Goal: Information Seeking & Learning: Compare options

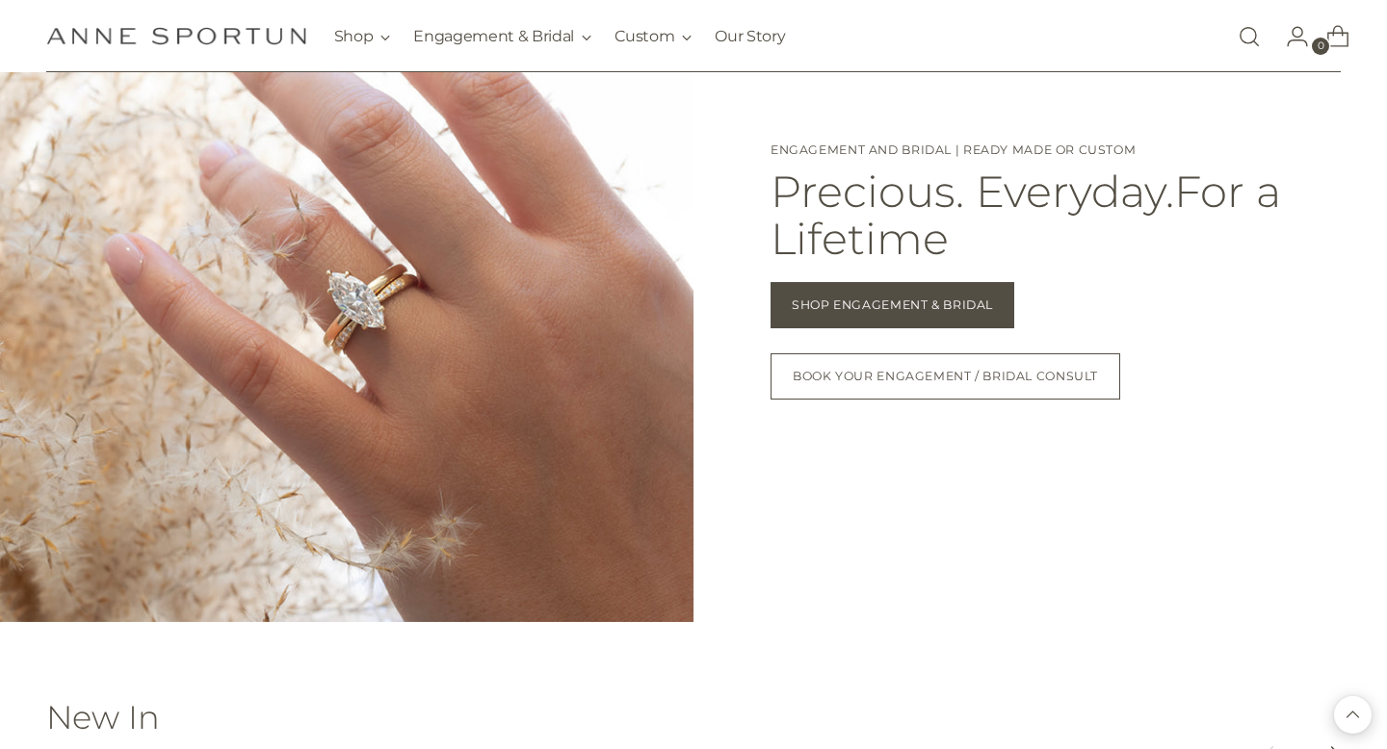
scroll to position [1609, 0]
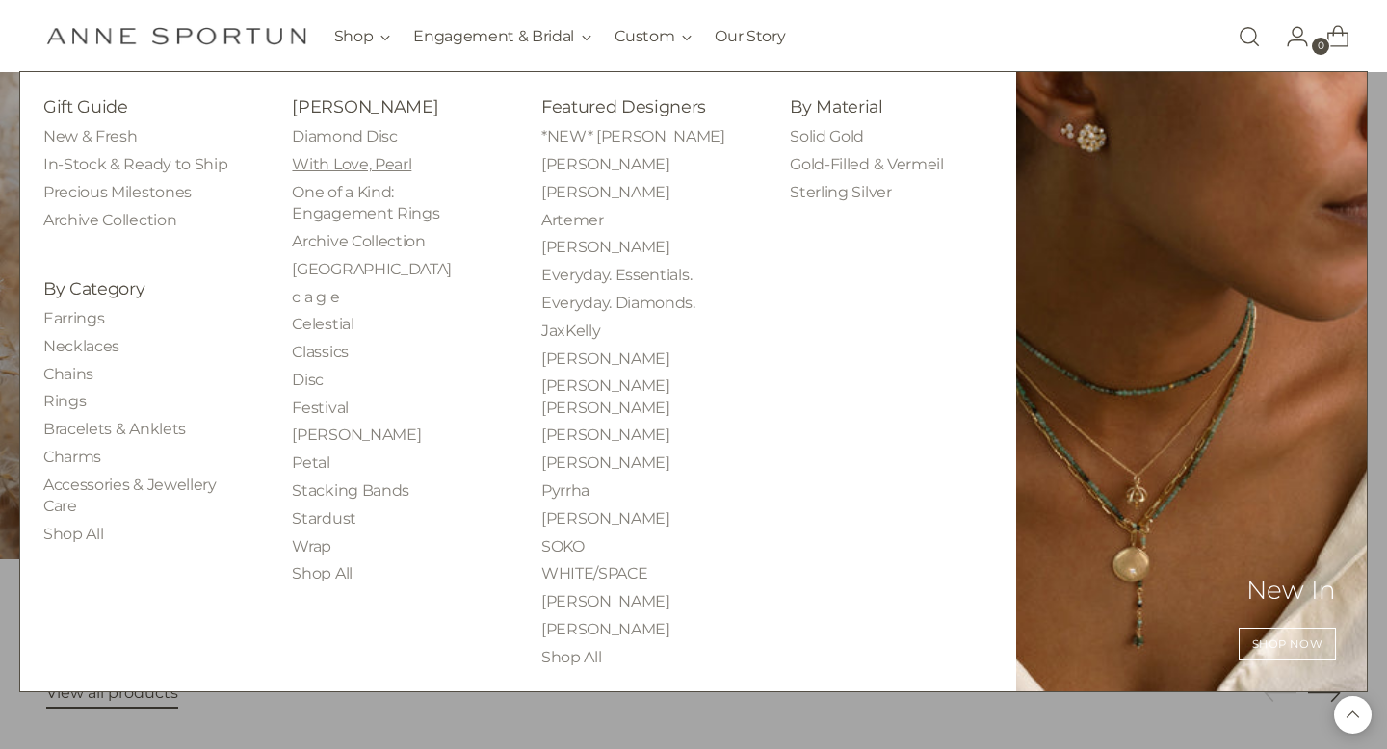
click at [382, 159] on link "With Love, Pearl" at bounding box center [351, 164] width 119 height 18
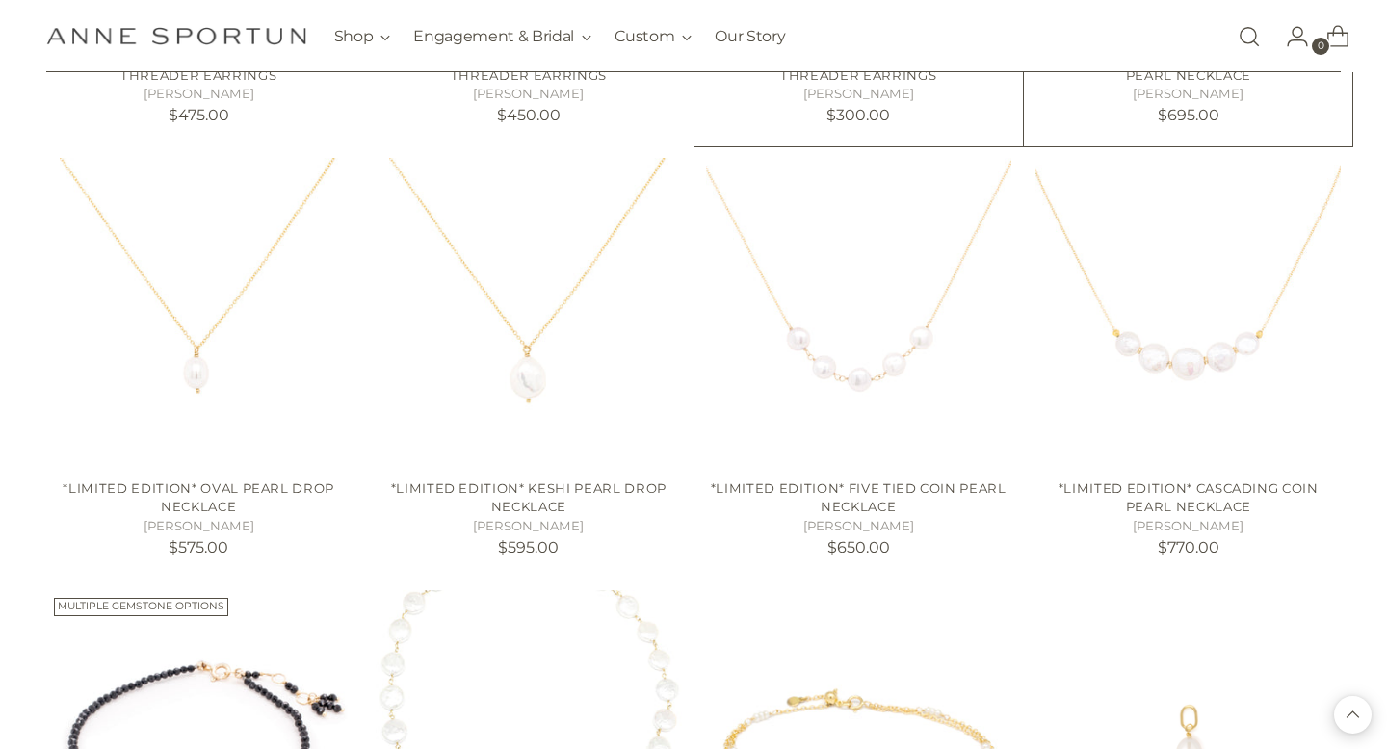
scroll to position [1656, 0]
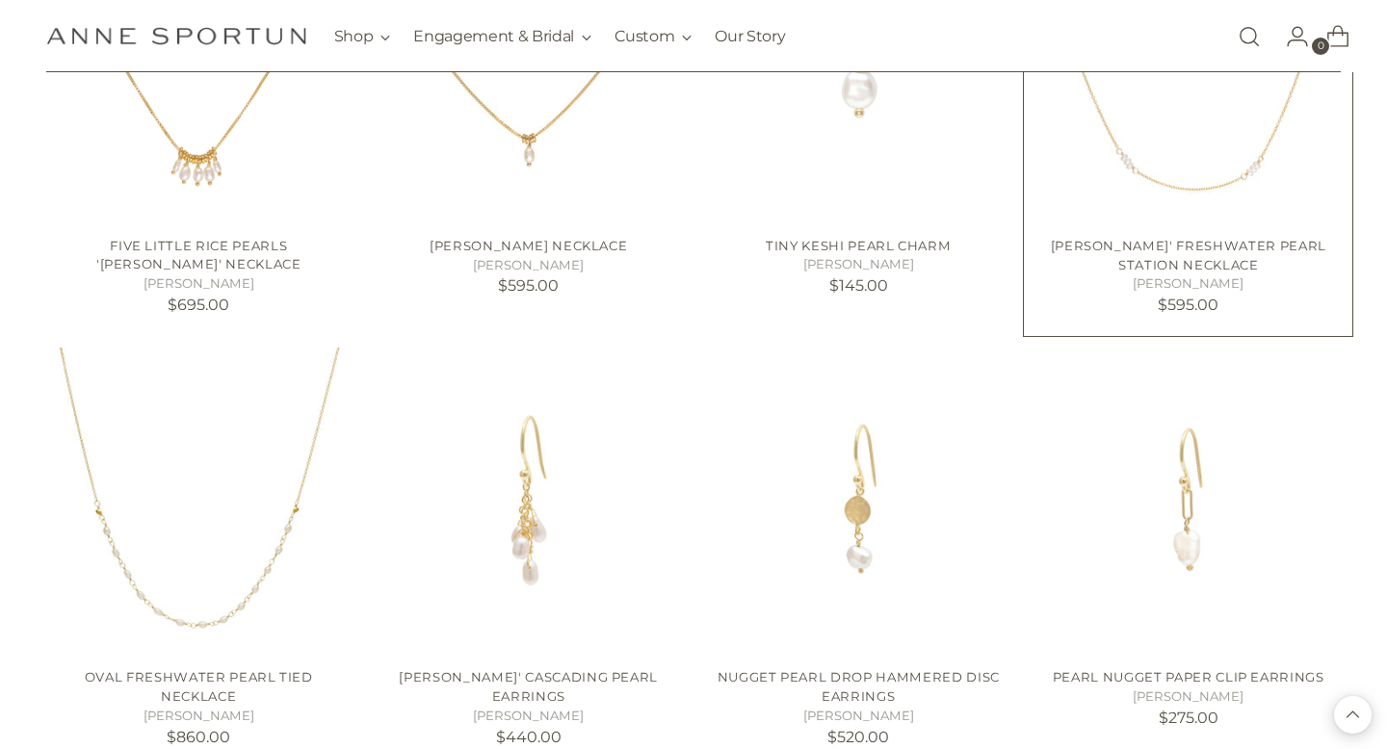
scroll to position [3217, 0]
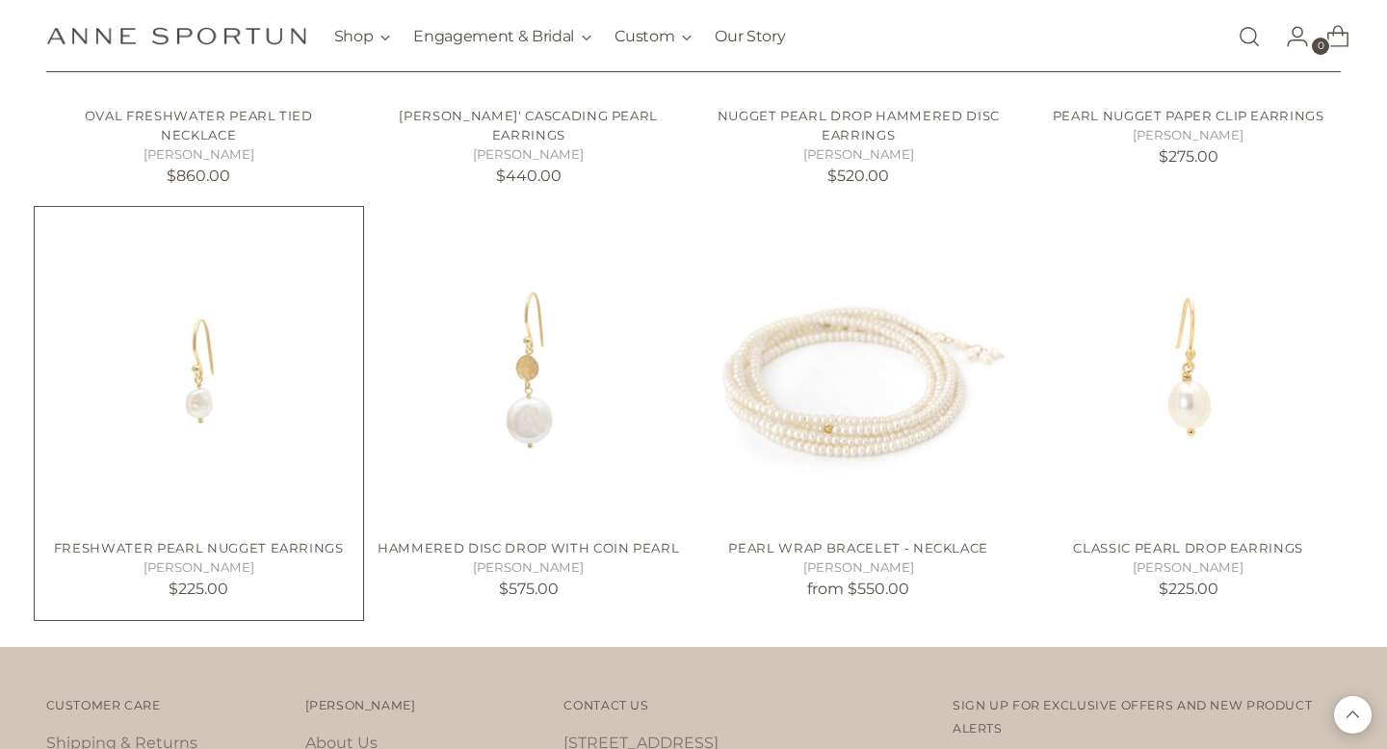
scroll to position [3690, 0]
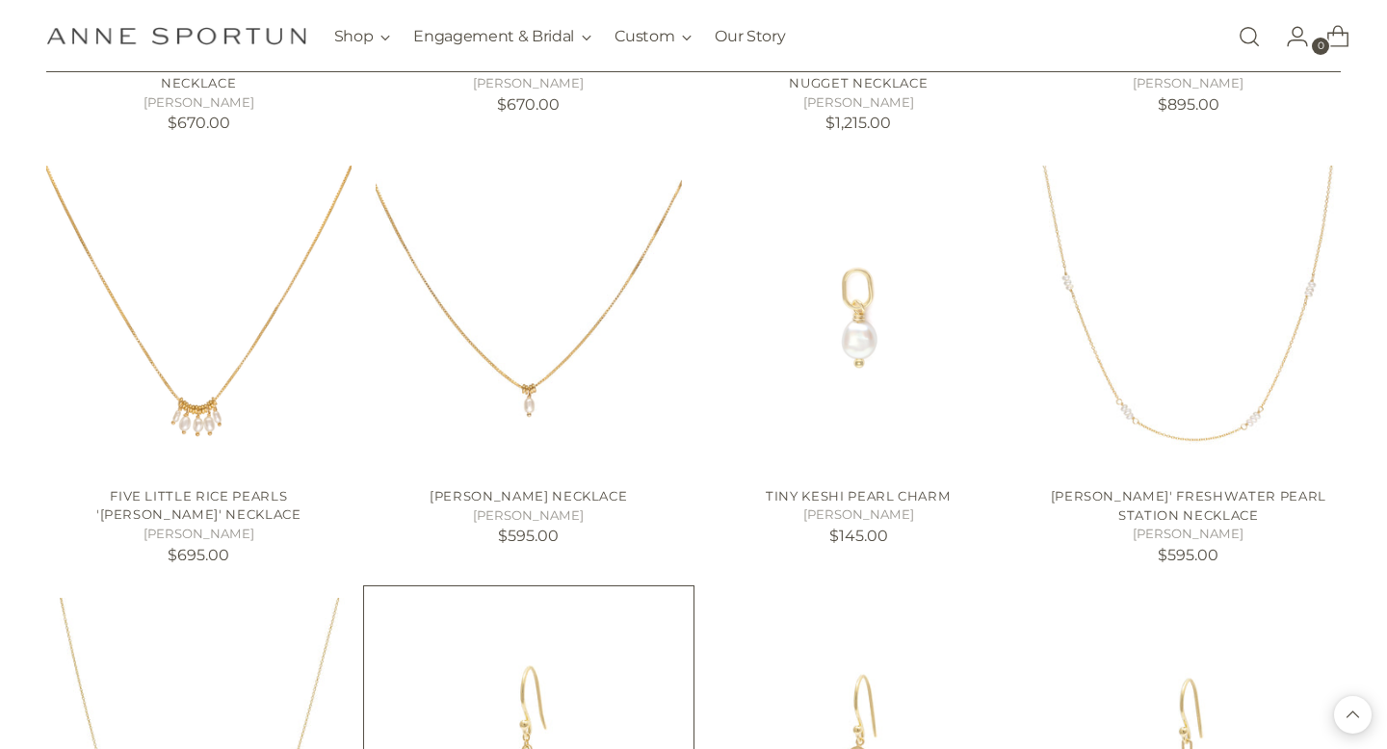
scroll to position [2763, 0]
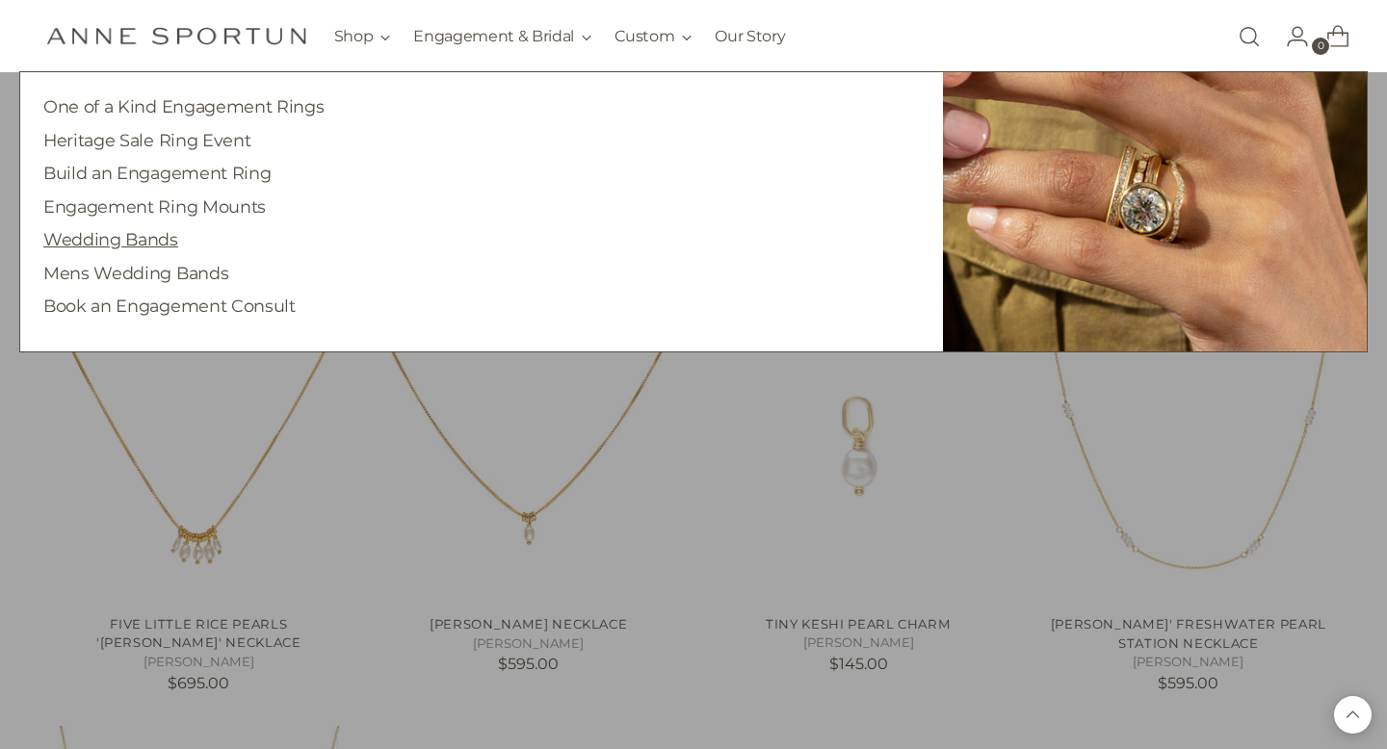
click at [132, 248] on link "Wedding Bands" at bounding box center [110, 239] width 135 height 20
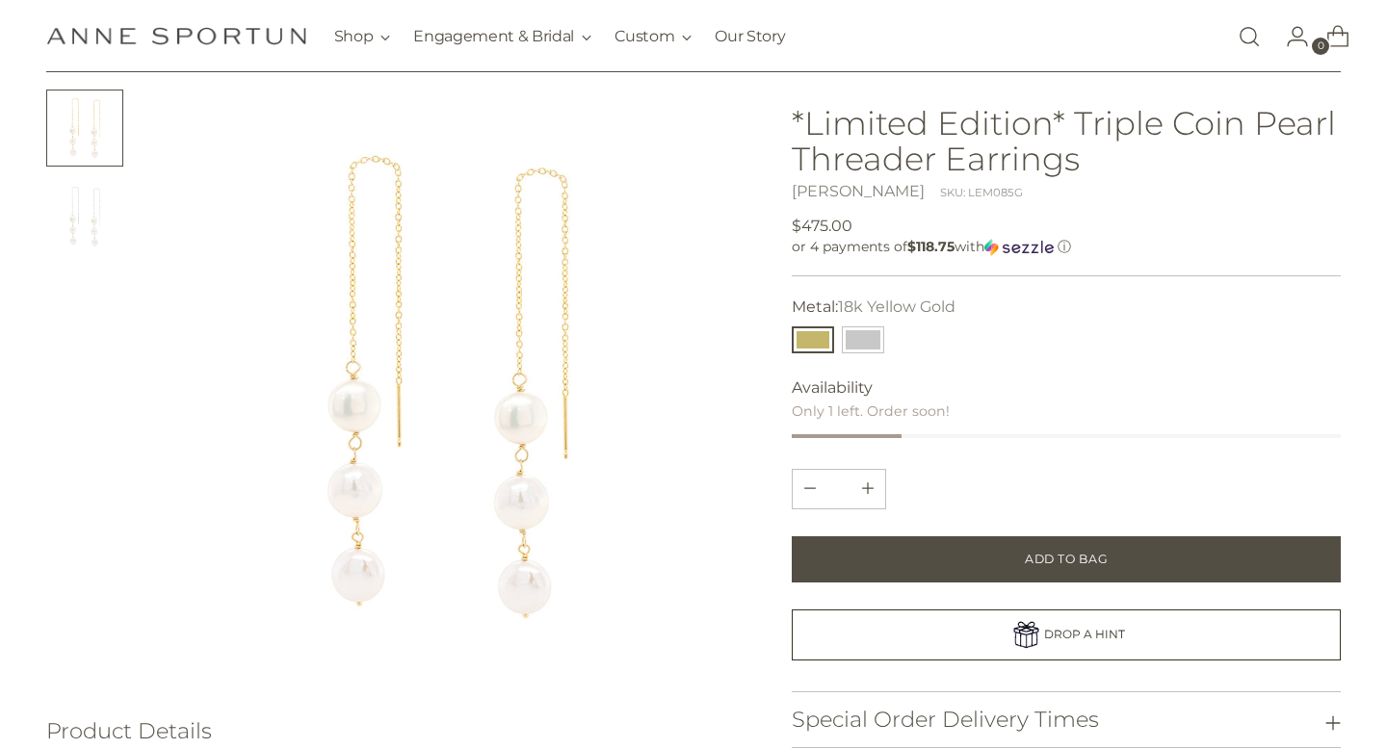
scroll to position [49, 0]
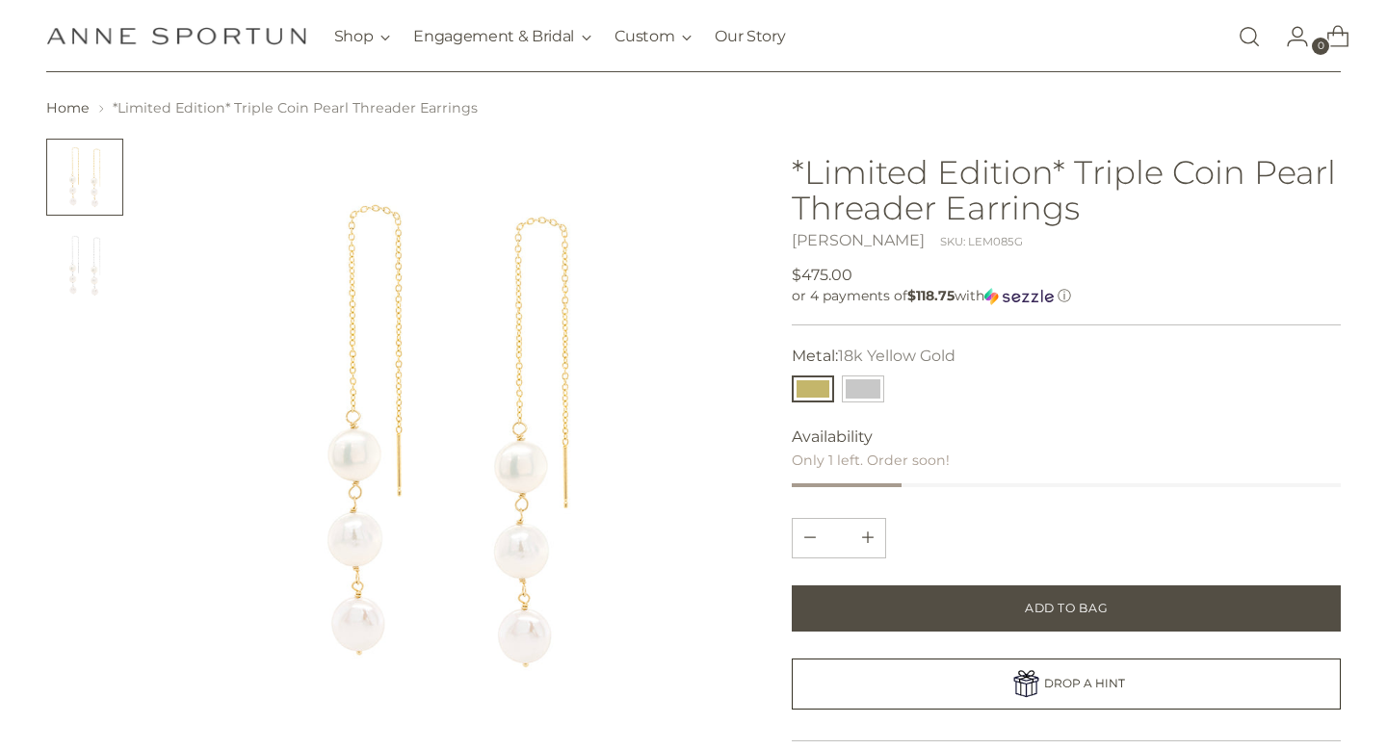
click at [68, 236] on img "Change image to image 2" at bounding box center [84, 265] width 77 height 77
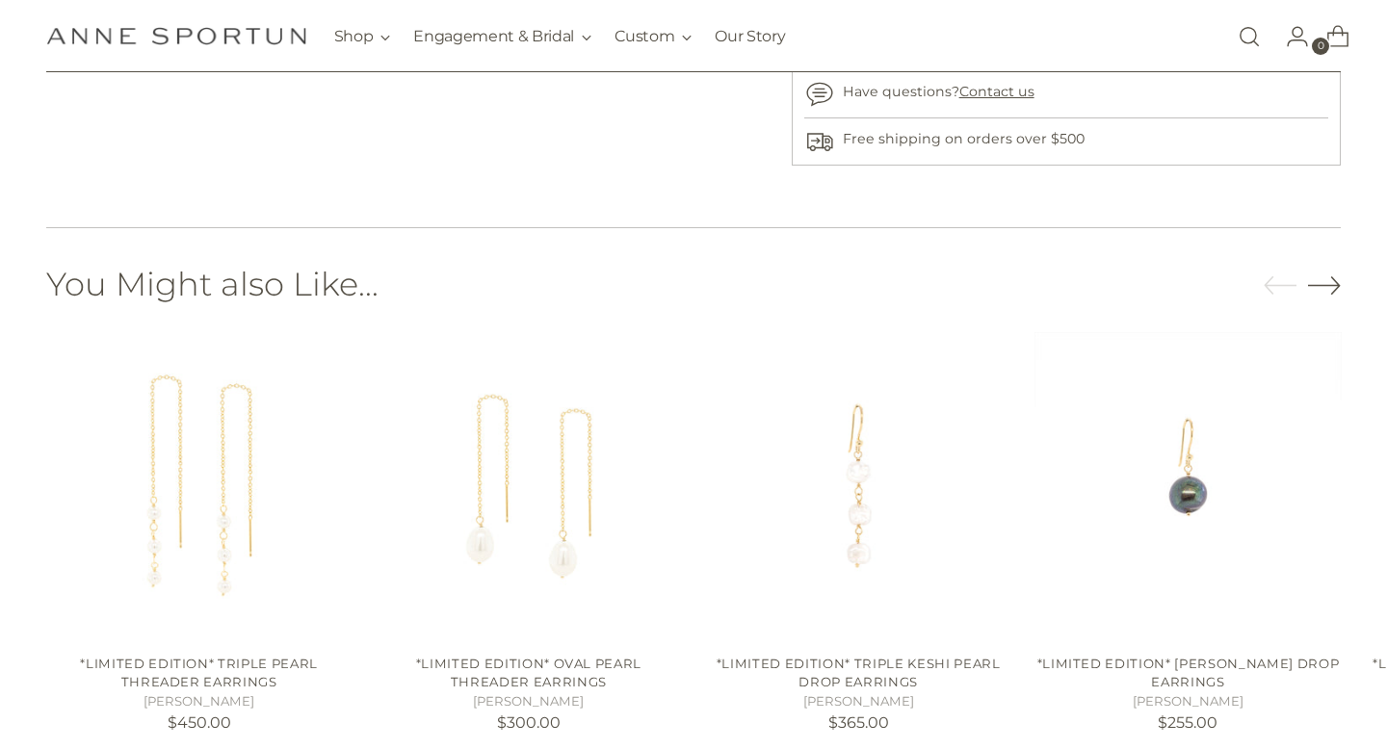
scroll to position [1033, 0]
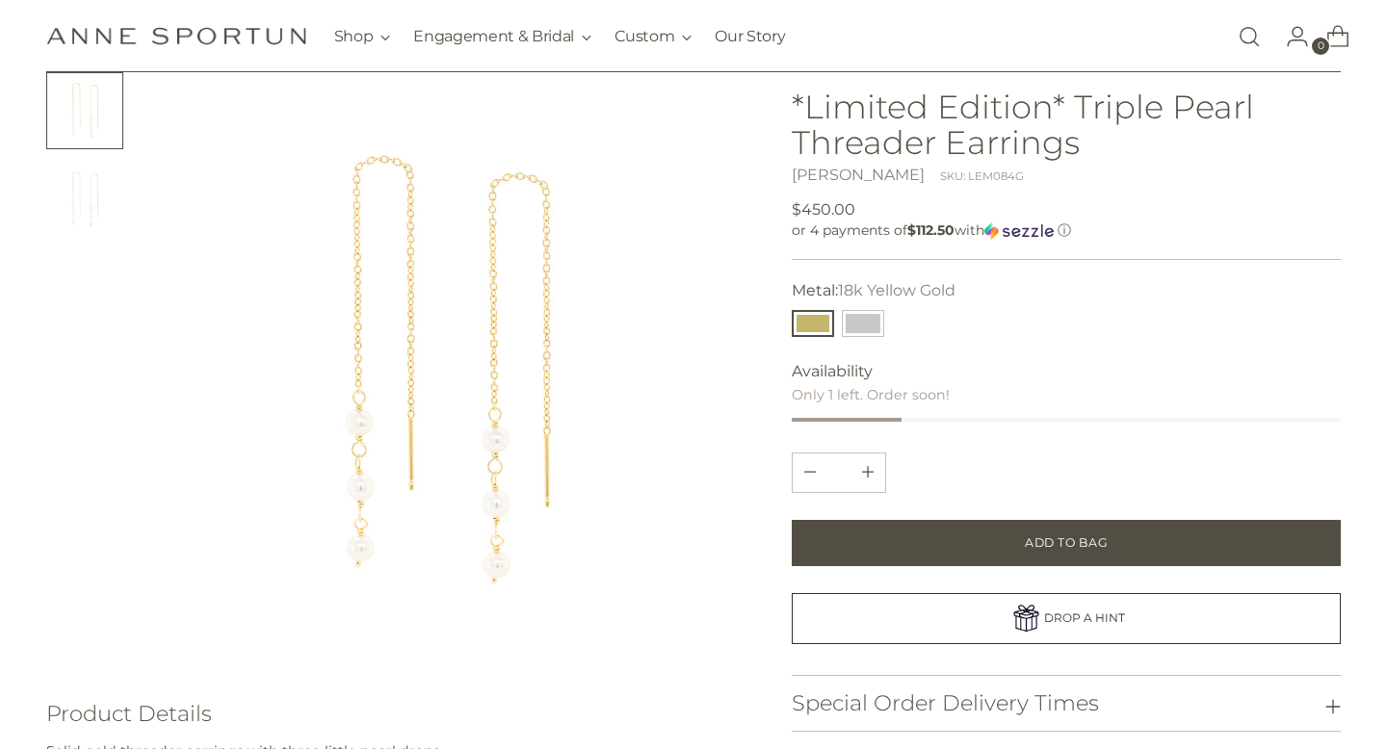
scroll to position [136, 0]
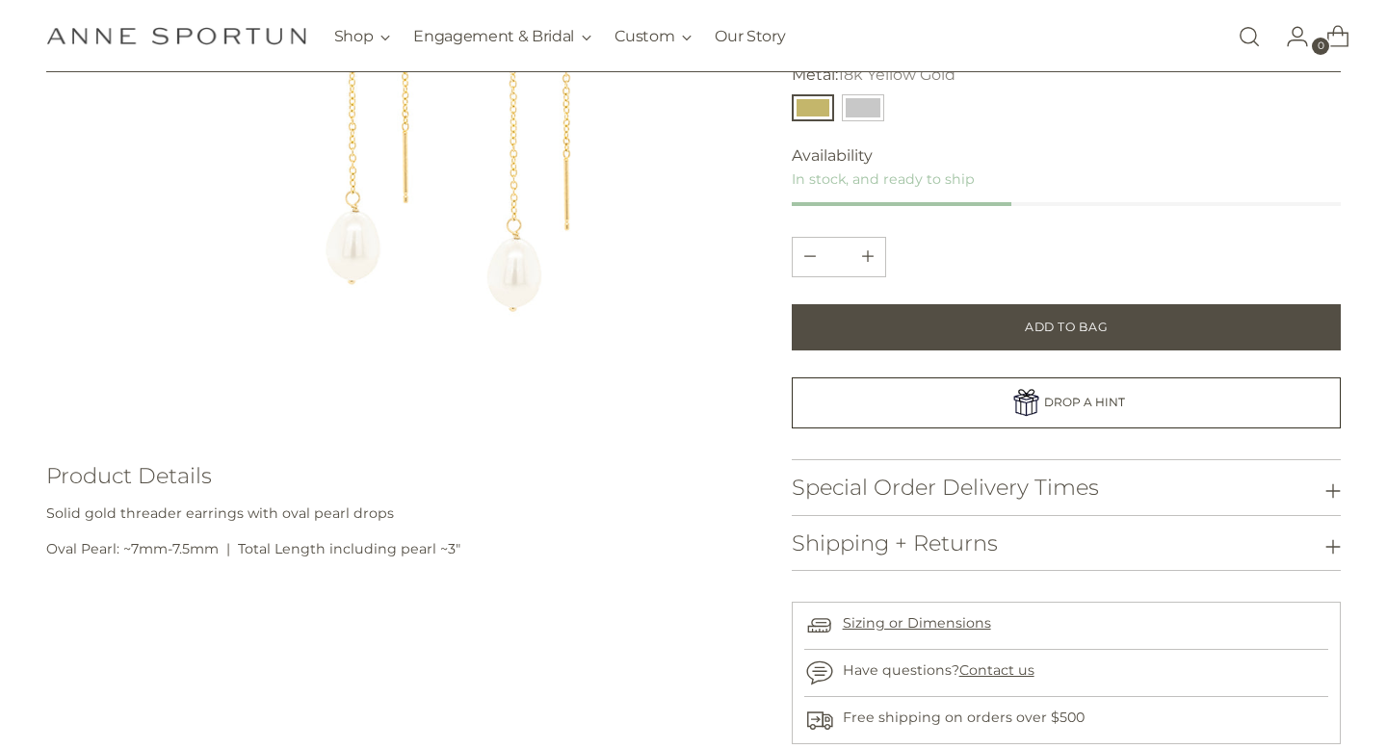
scroll to position [381, 0]
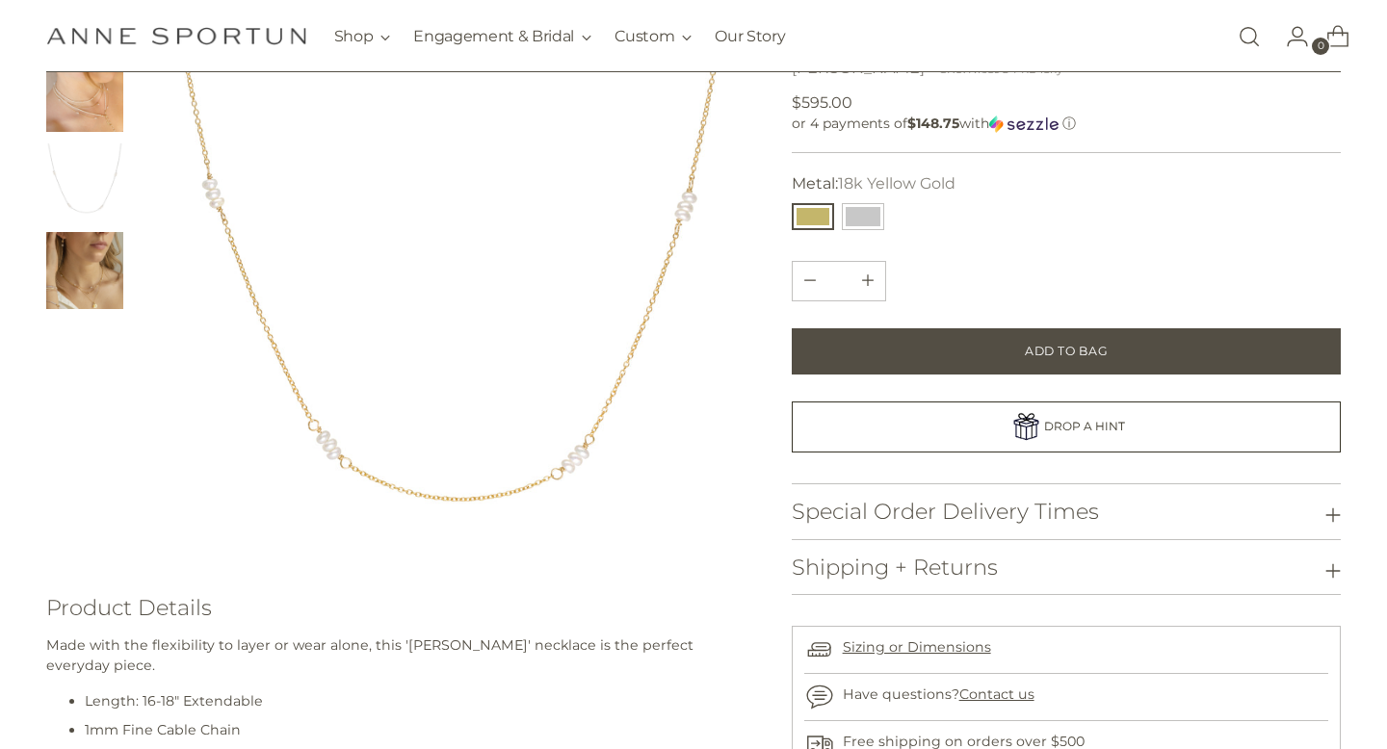
scroll to position [270, 0]
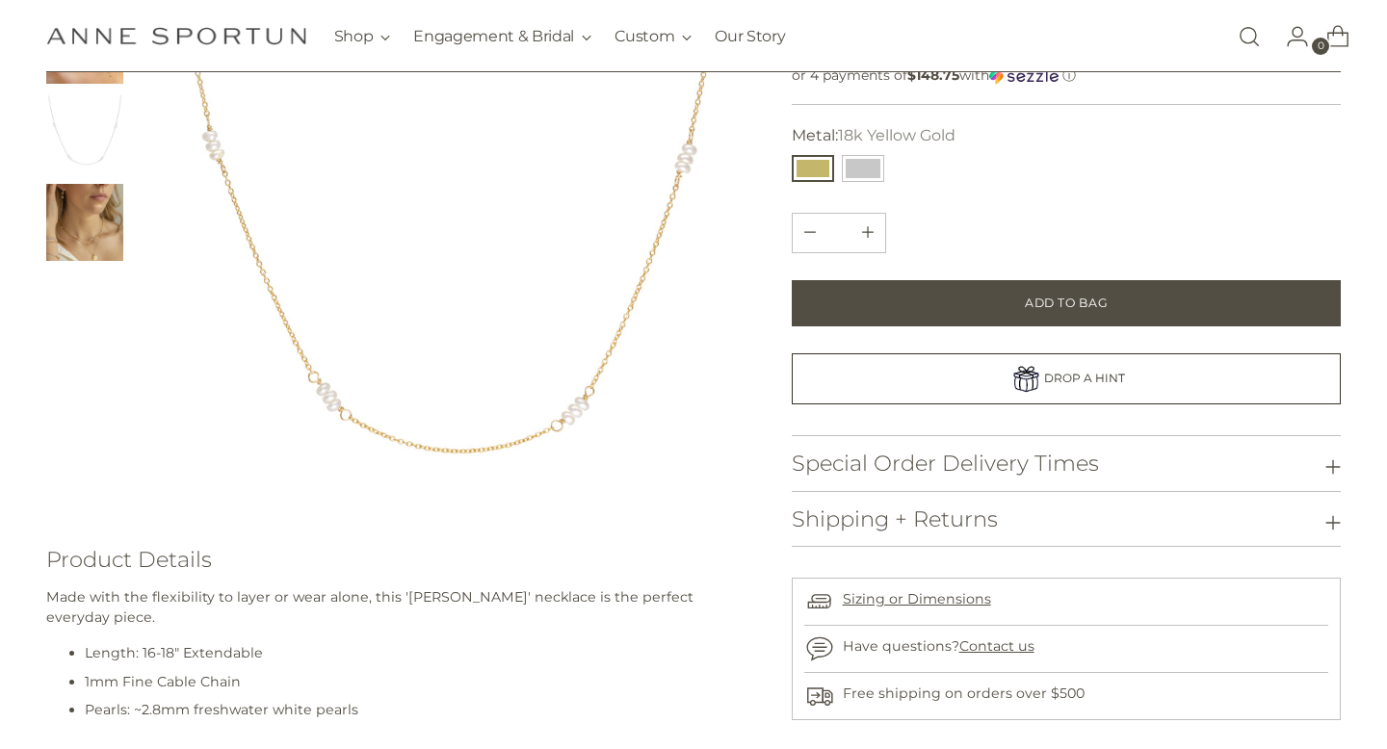
click at [65, 227] on img "Change image to image 4" at bounding box center [84, 222] width 77 height 77
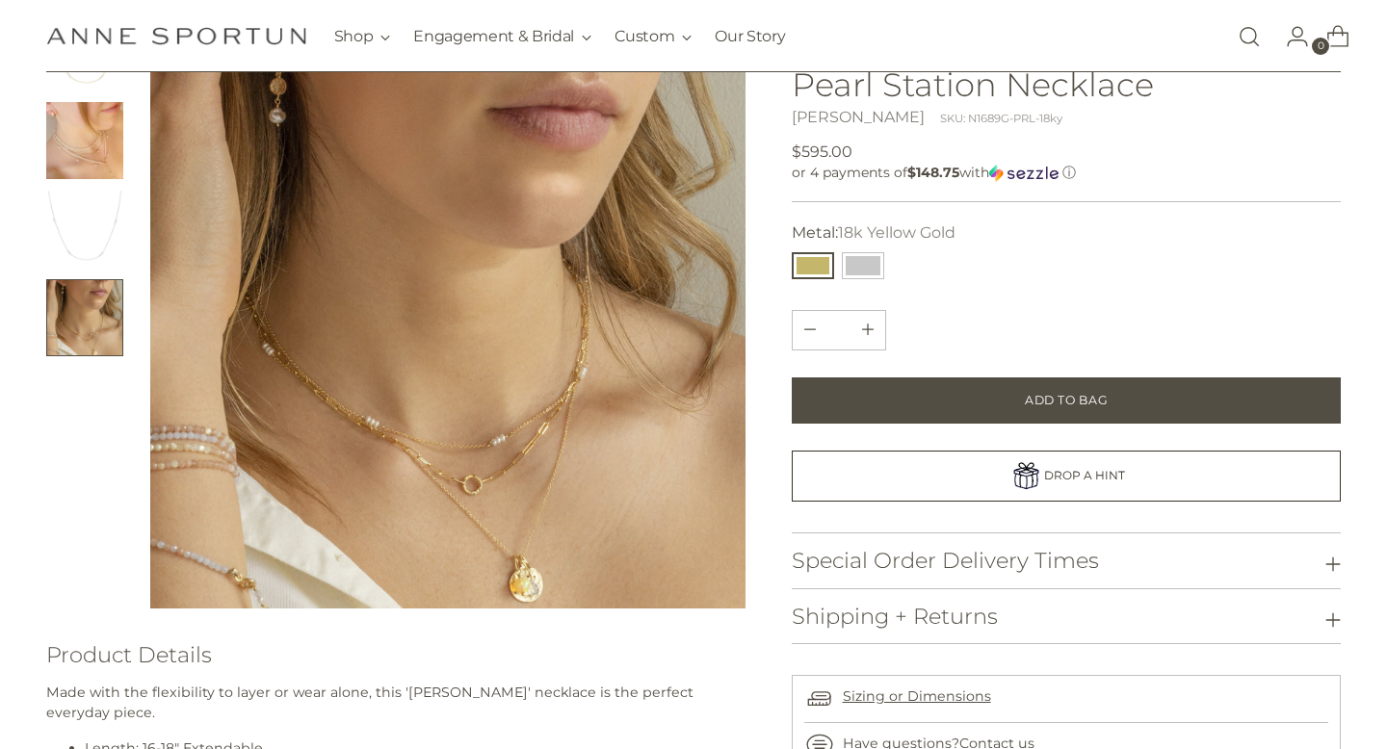
scroll to position [158, 0]
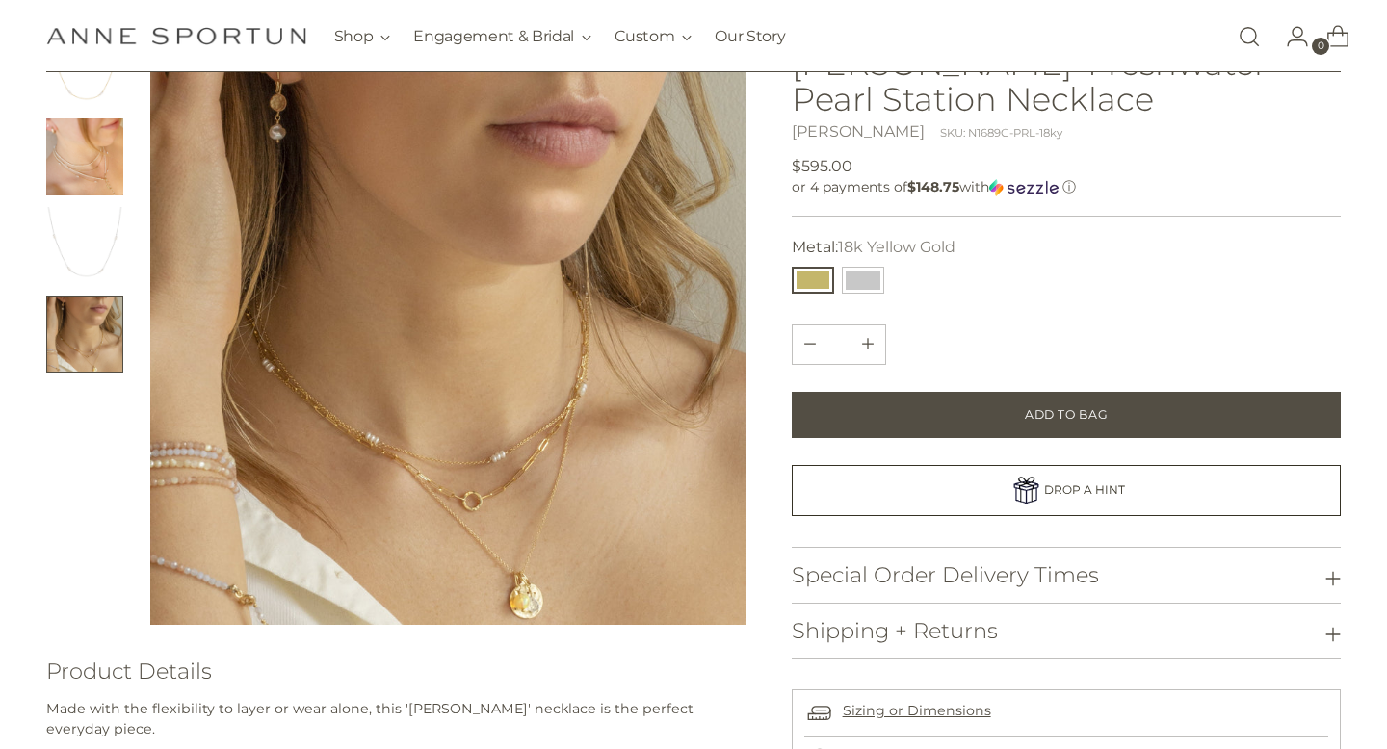
click at [158, 212] on img at bounding box center [448, 328] width 596 height 596
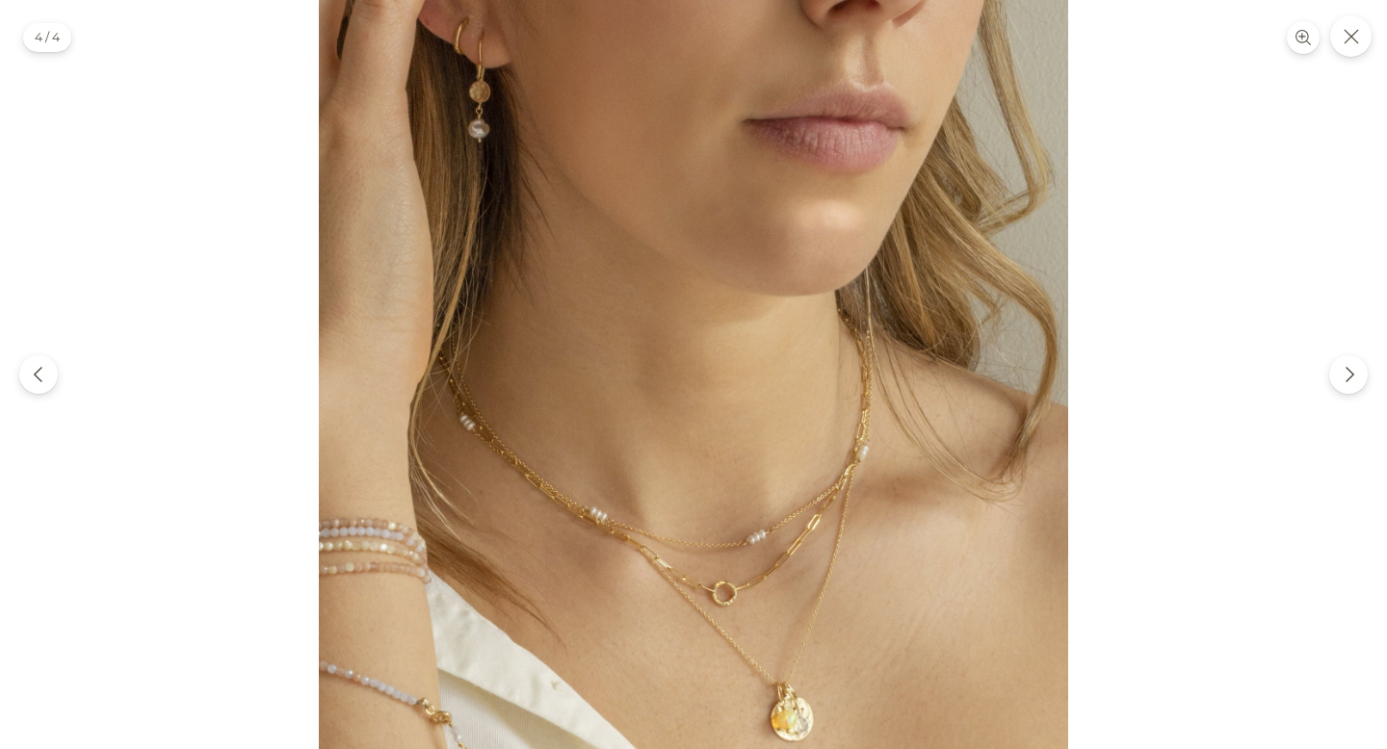
click at [118, 192] on div at bounding box center [693, 374] width 1387 height 749
click at [482, 138] on img at bounding box center [693, 374] width 749 height 749
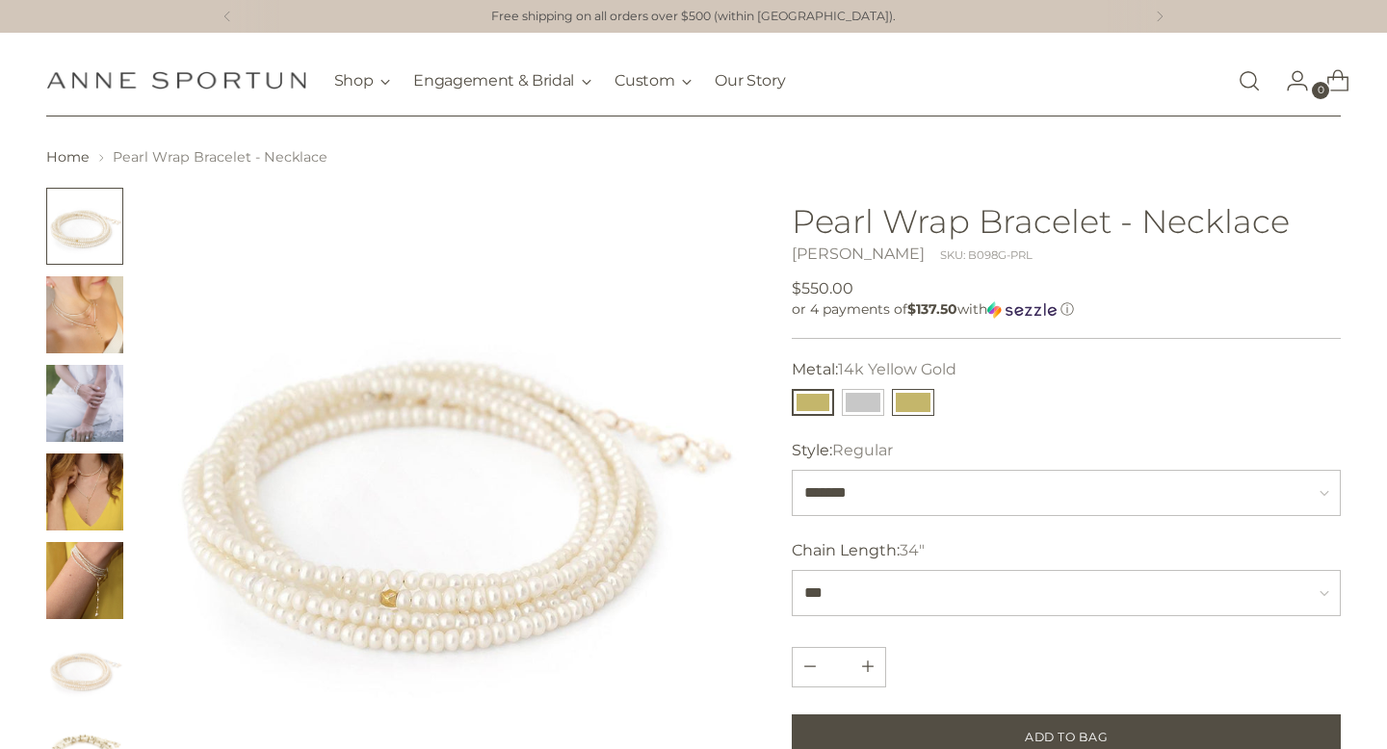
click at [927, 398] on button "18k Yellow Gold" at bounding box center [913, 402] width 42 height 27
click at [806, 403] on button "14k Yellow Gold" at bounding box center [813, 402] width 42 height 27
click at [96, 552] on img "Change image to image 5" at bounding box center [84, 580] width 77 height 77
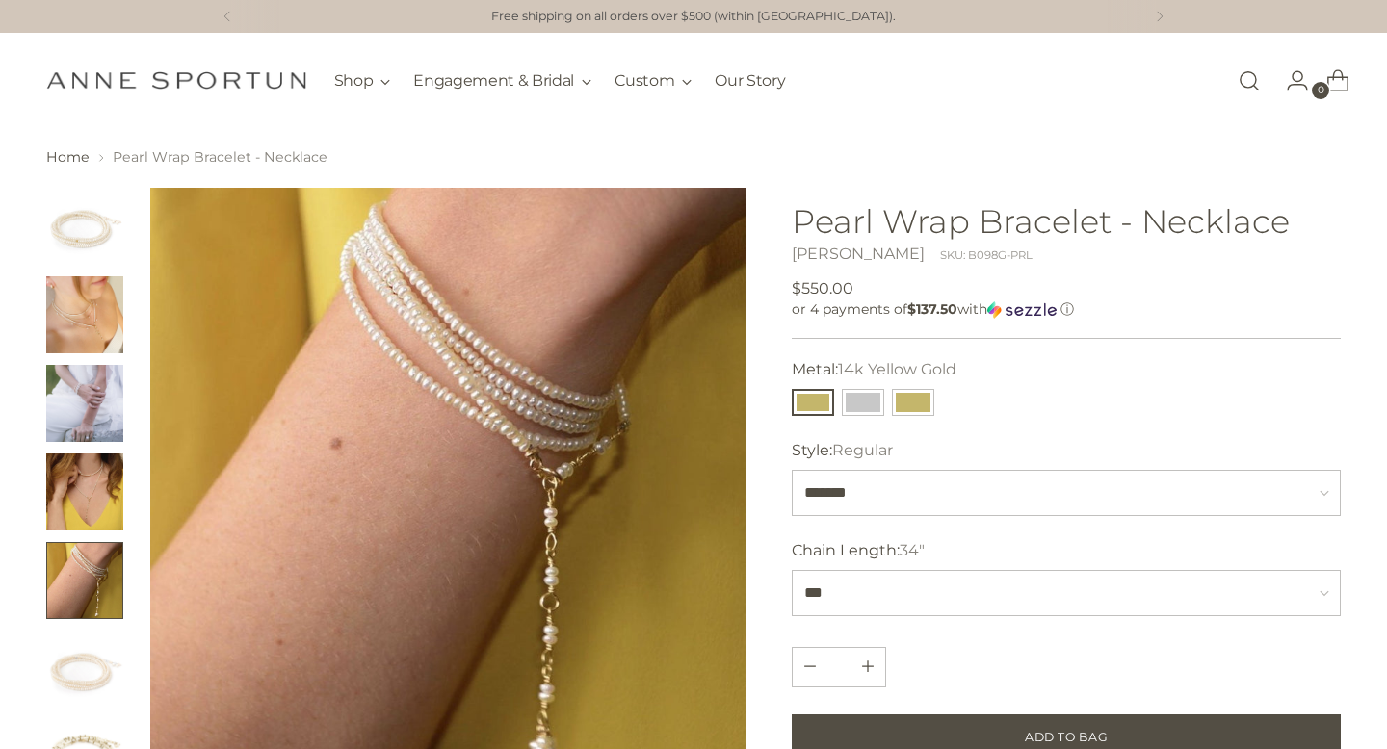
click at [76, 471] on img "Change image to image 4" at bounding box center [84, 492] width 77 height 77
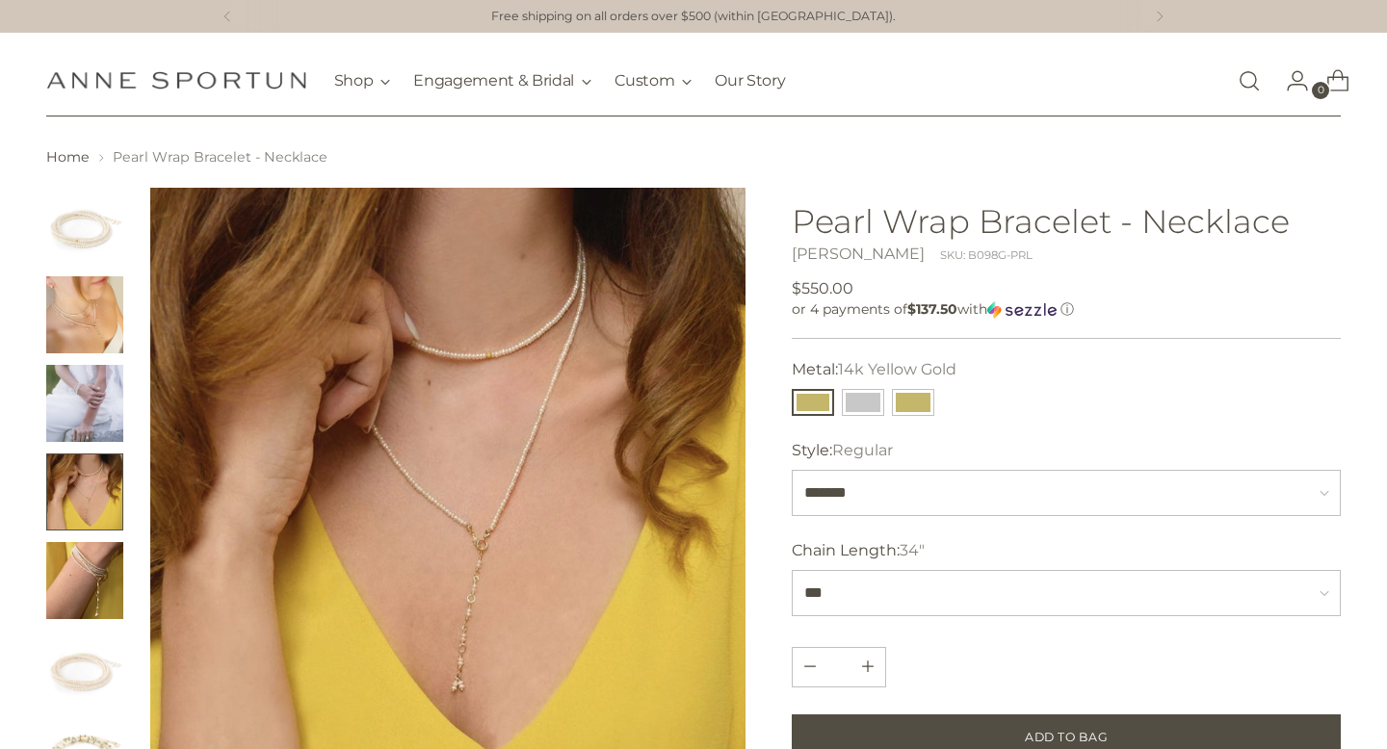
click at [79, 407] on img "Change image to image 3" at bounding box center [84, 403] width 77 height 77
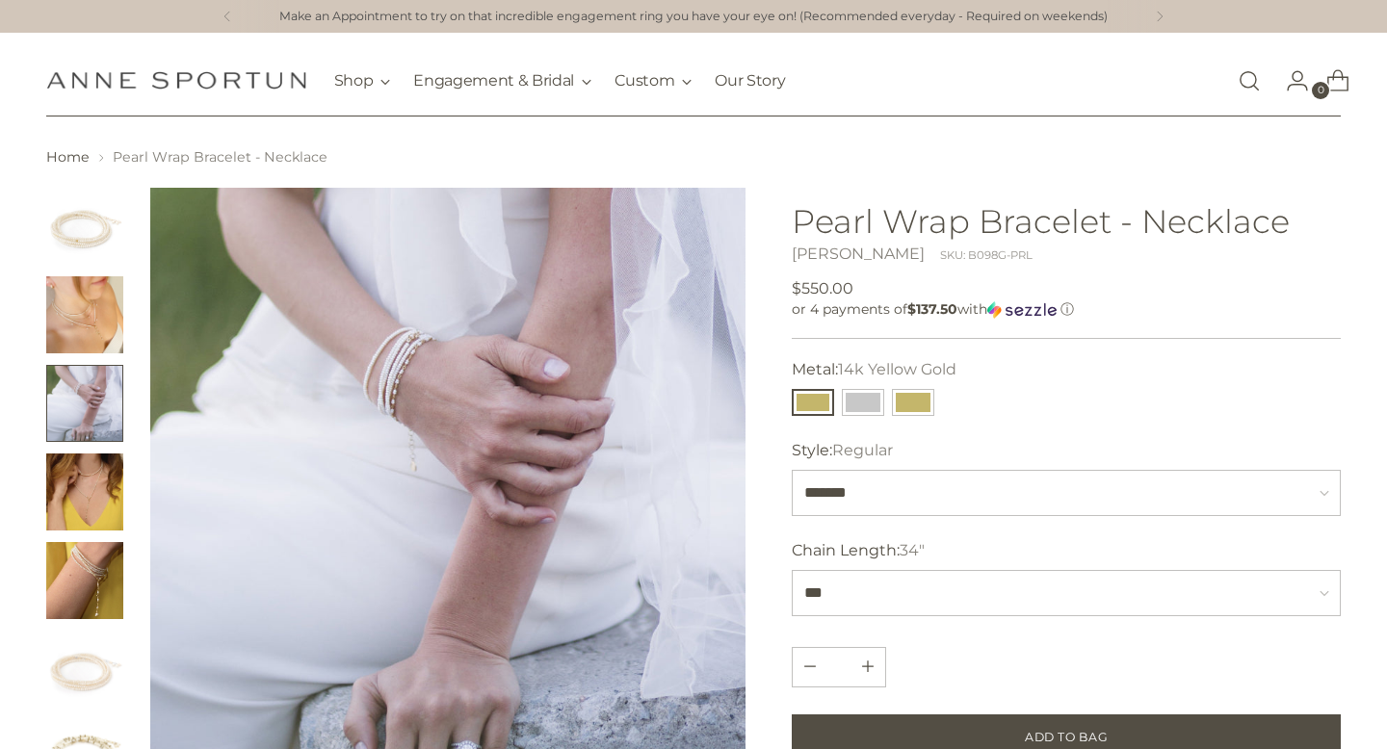
click at [83, 306] on img "Change image to image 2" at bounding box center [84, 314] width 77 height 77
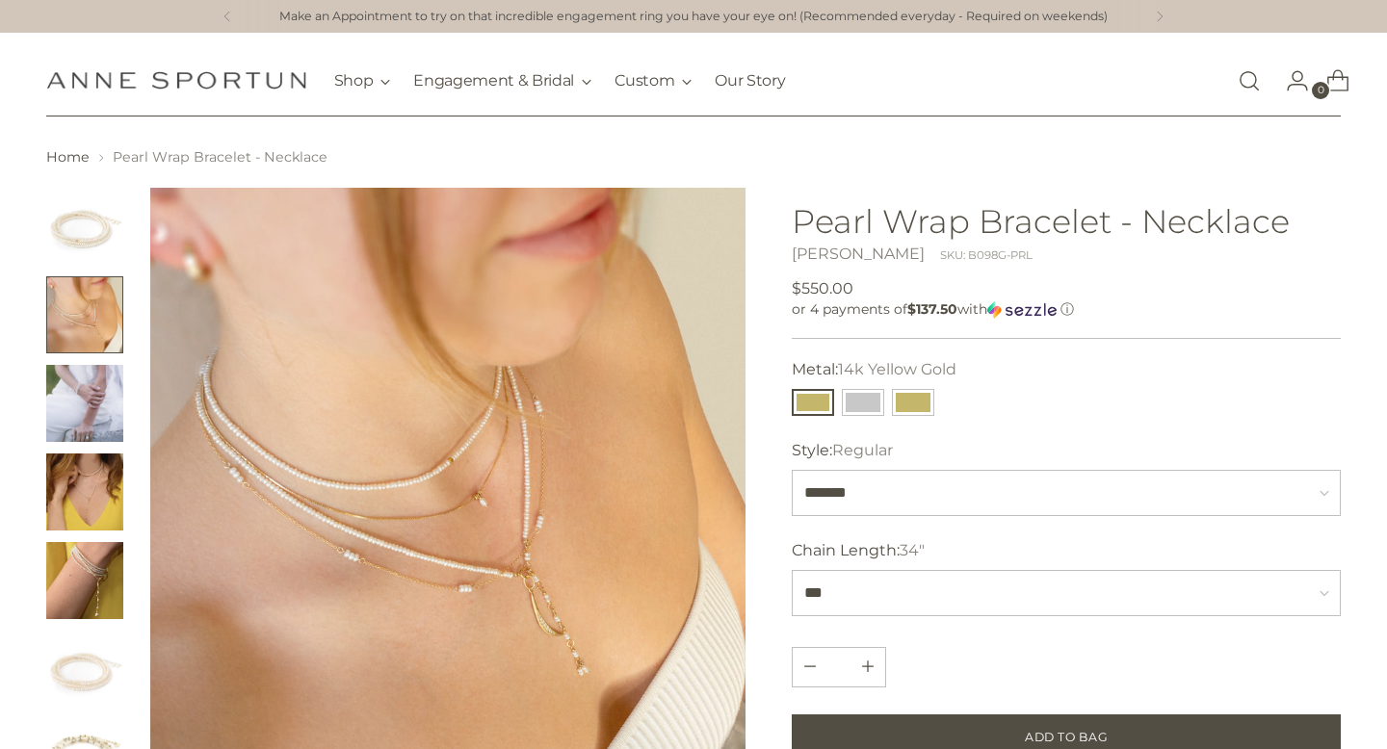
click at [80, 263] on img "Change image to image 1" at bounding box center [84, 226] width 77 height 77
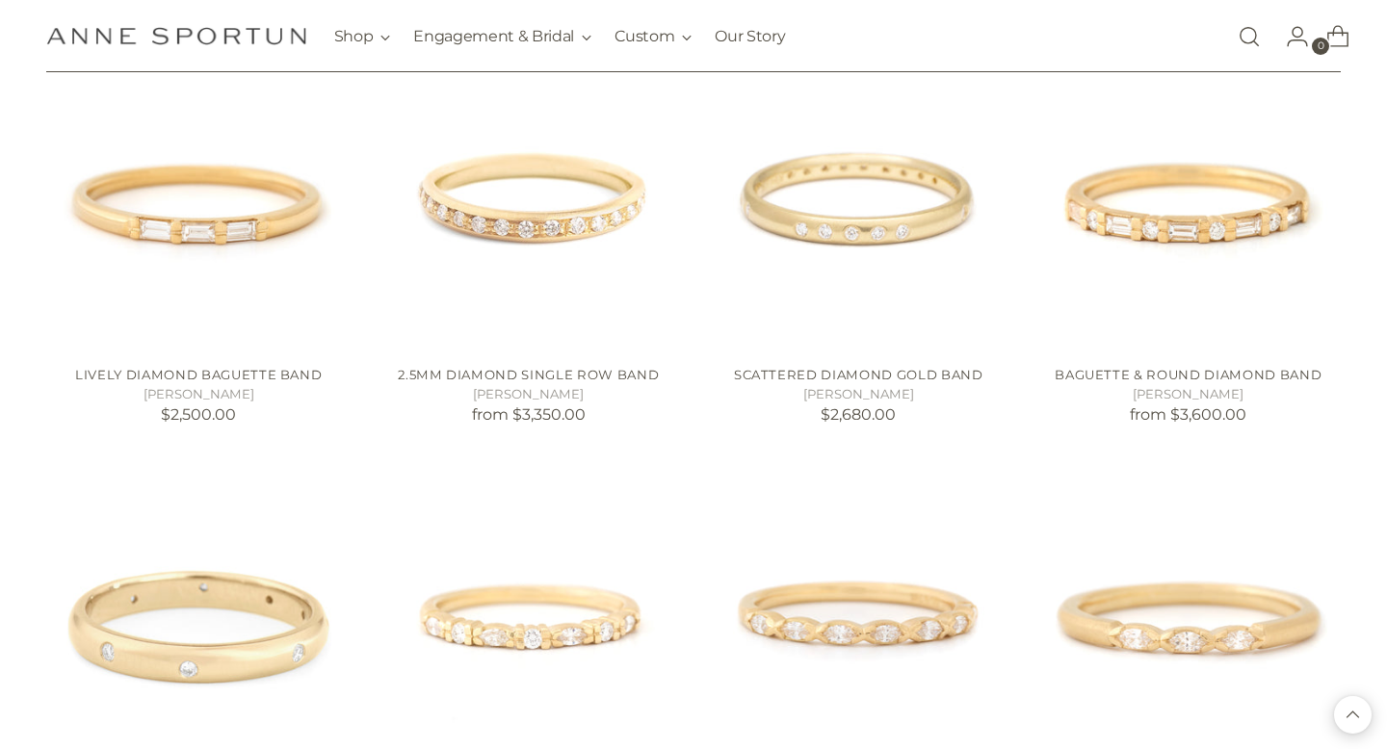
scroll to position [1696, 0]
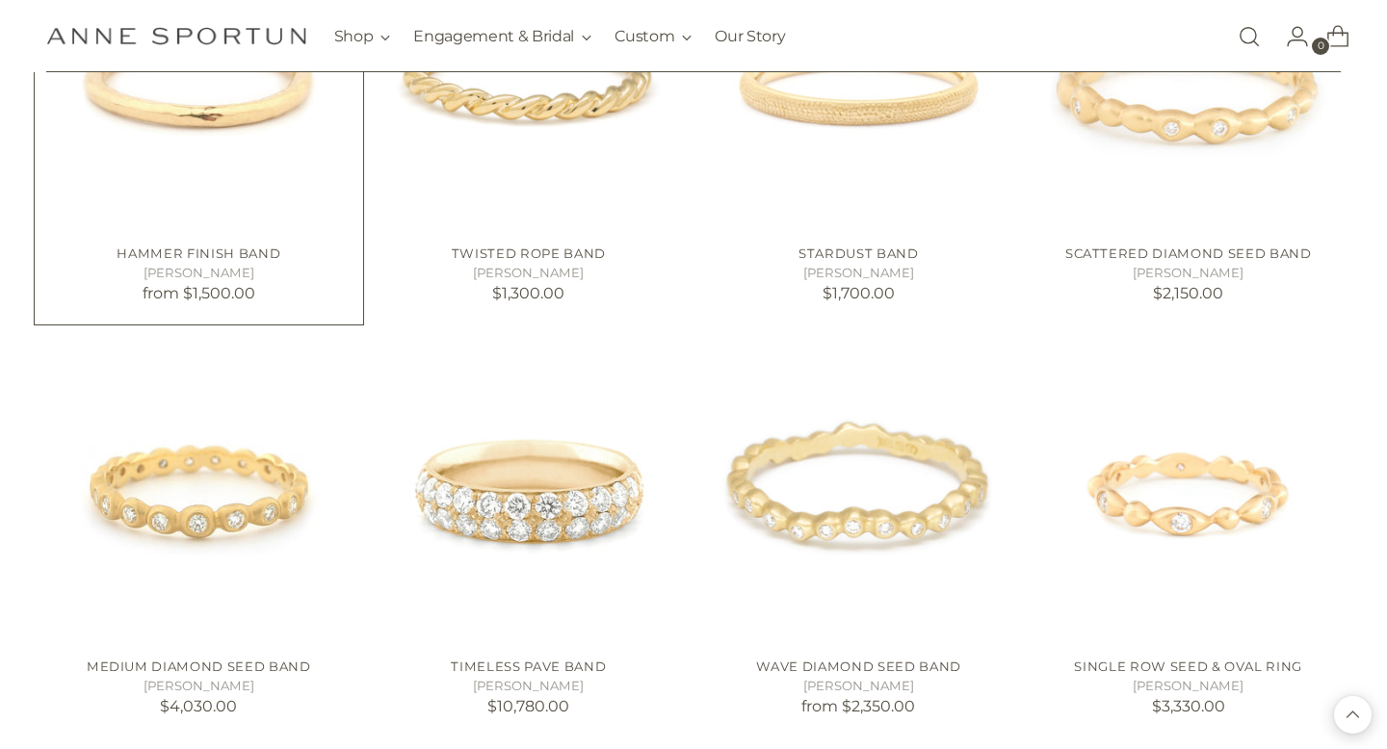
scroll to position [3097, 0]
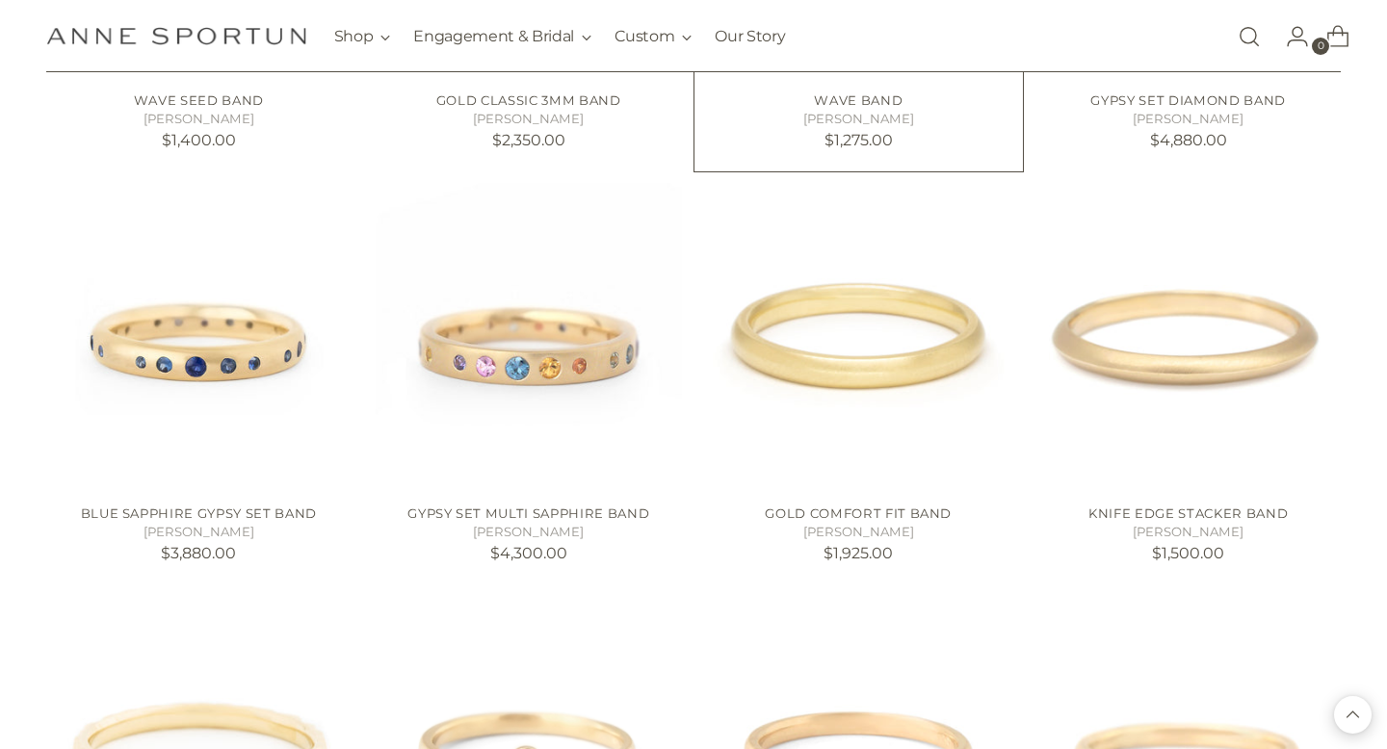
scroll to position [4989, 0]
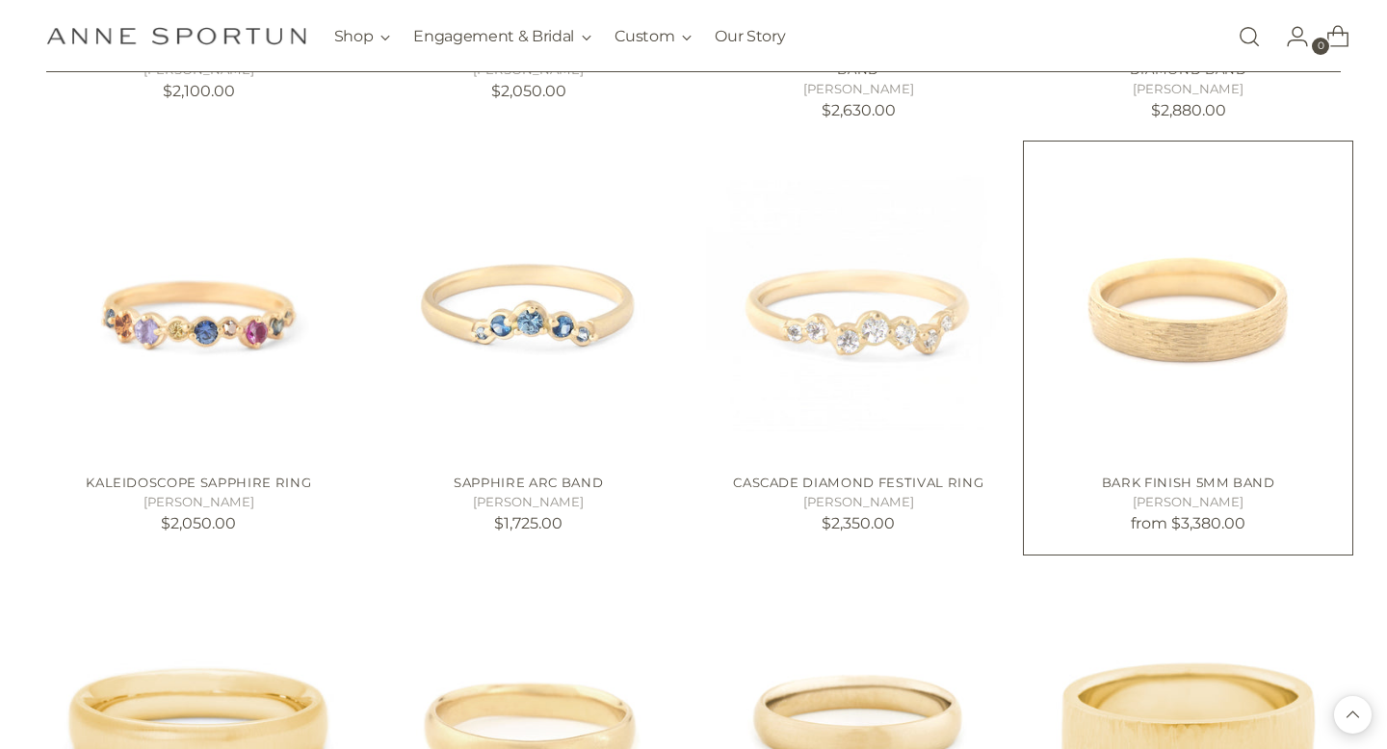
scroll to position [6147, 0]
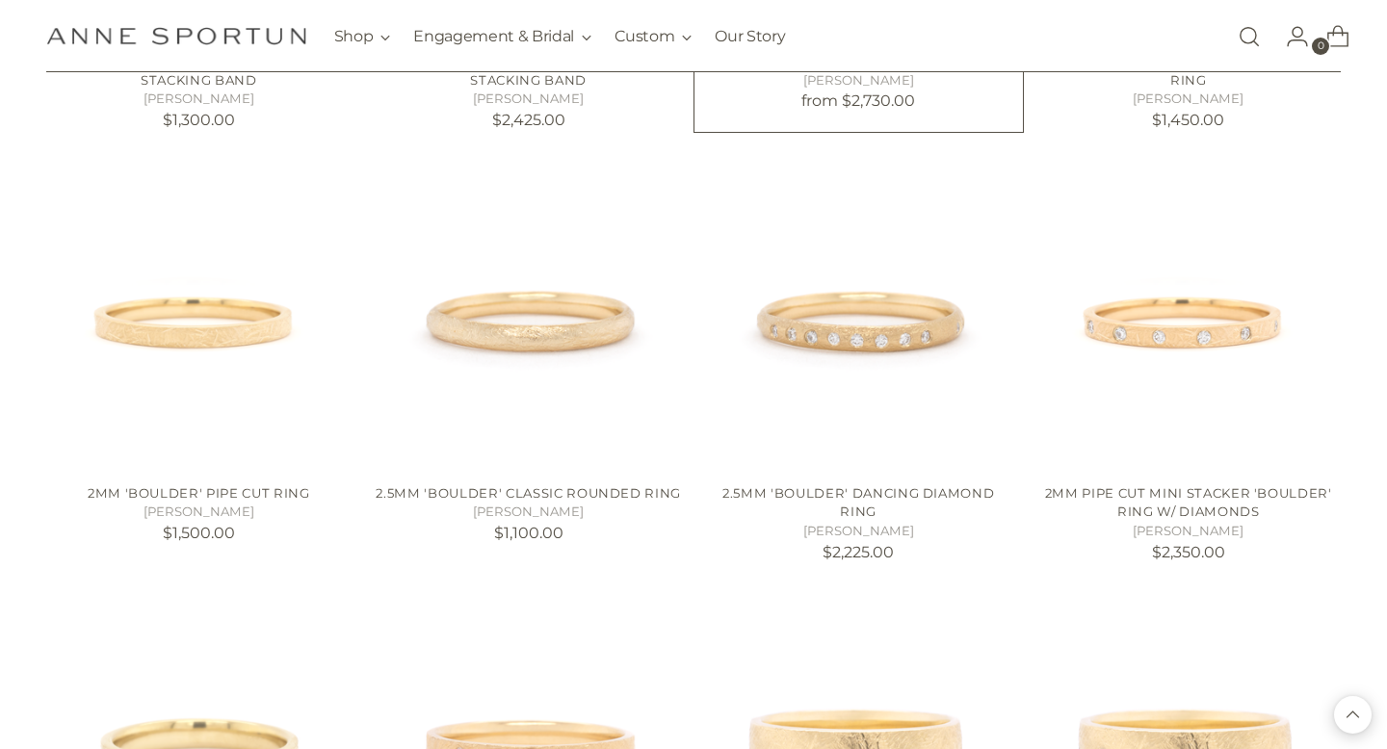
scroll to position [7965, 0]
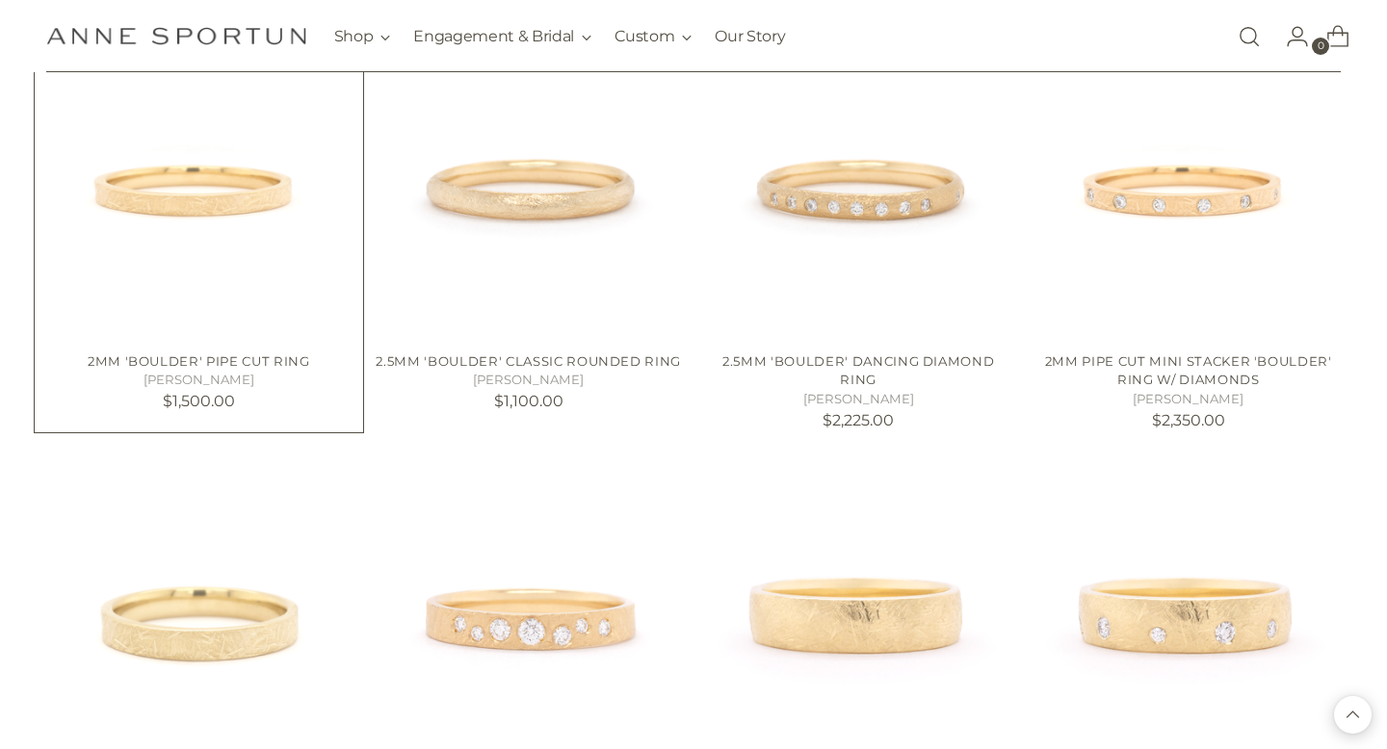
click at [0, 0] on img "2mm 'Boulder' Pipe Cut Ring" at bounding box center [0, 0] width 0 height 0
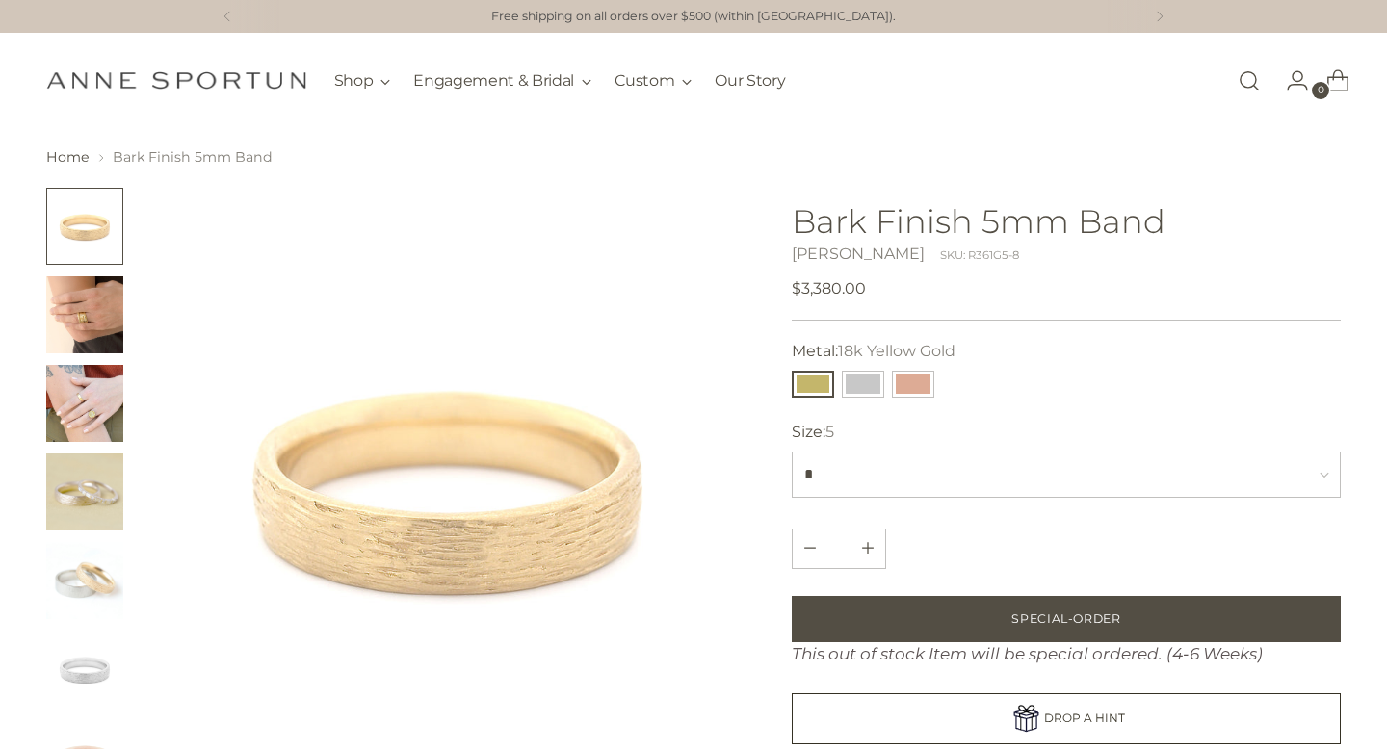
scroll to position [36, 0]
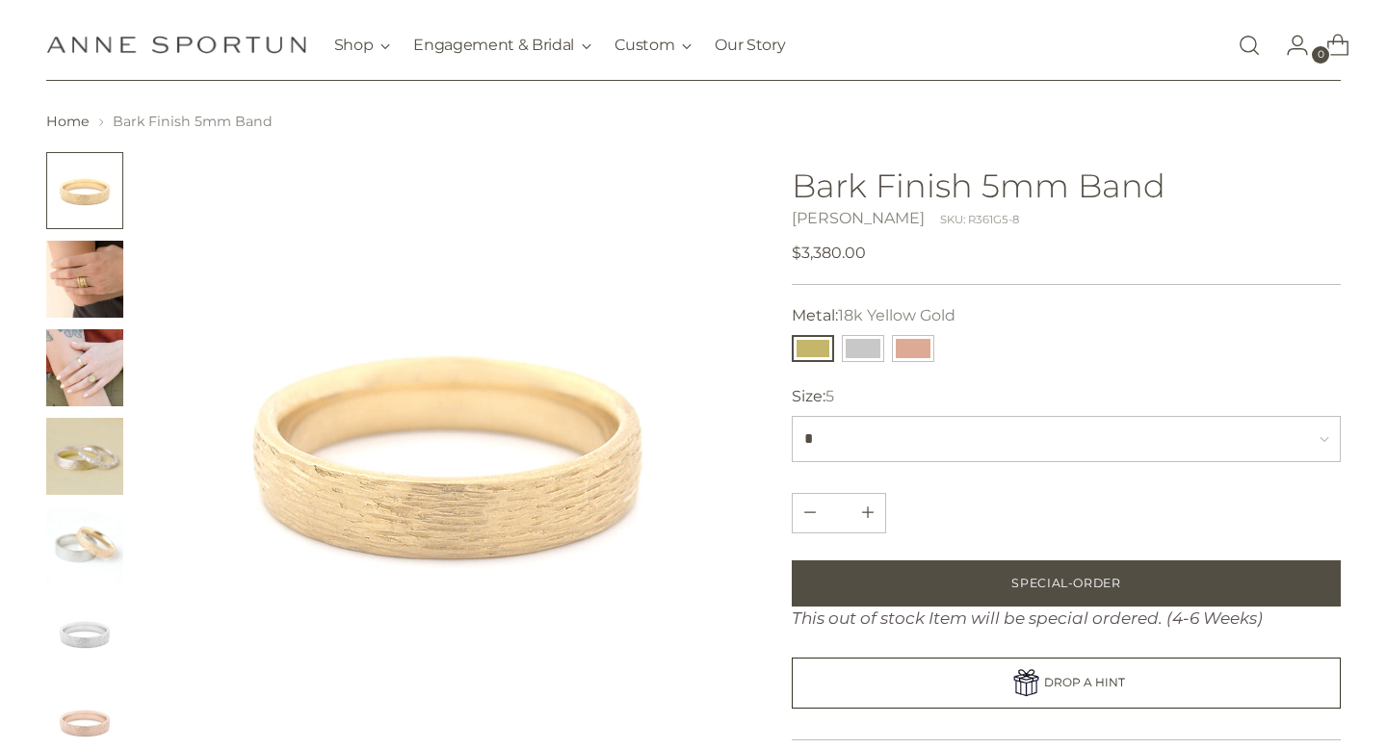
click at [50, 269] on img "Change image to image 2" at bounding box center [84, 279] width 77 height 77
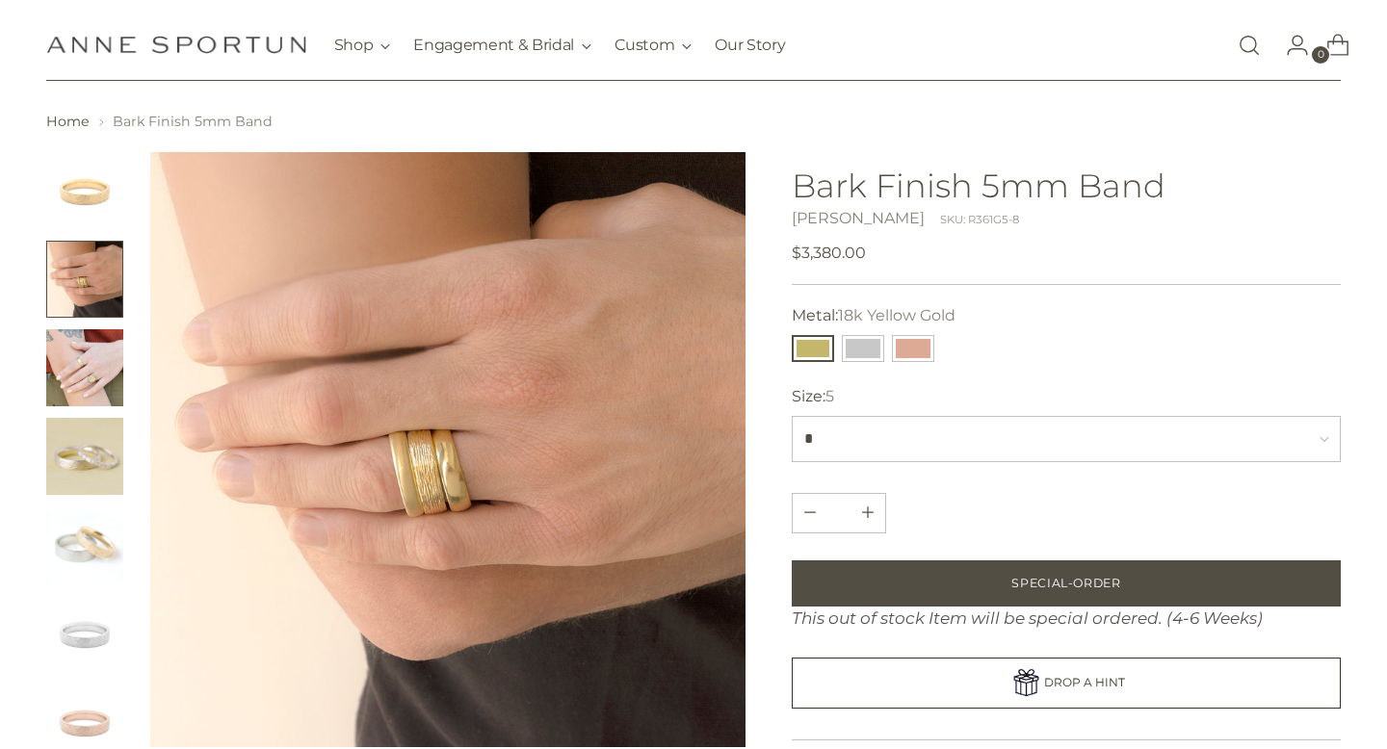
click at [97, 166] on img "Change image to image 1" at bounding box center [84, 190] width 77 height 77
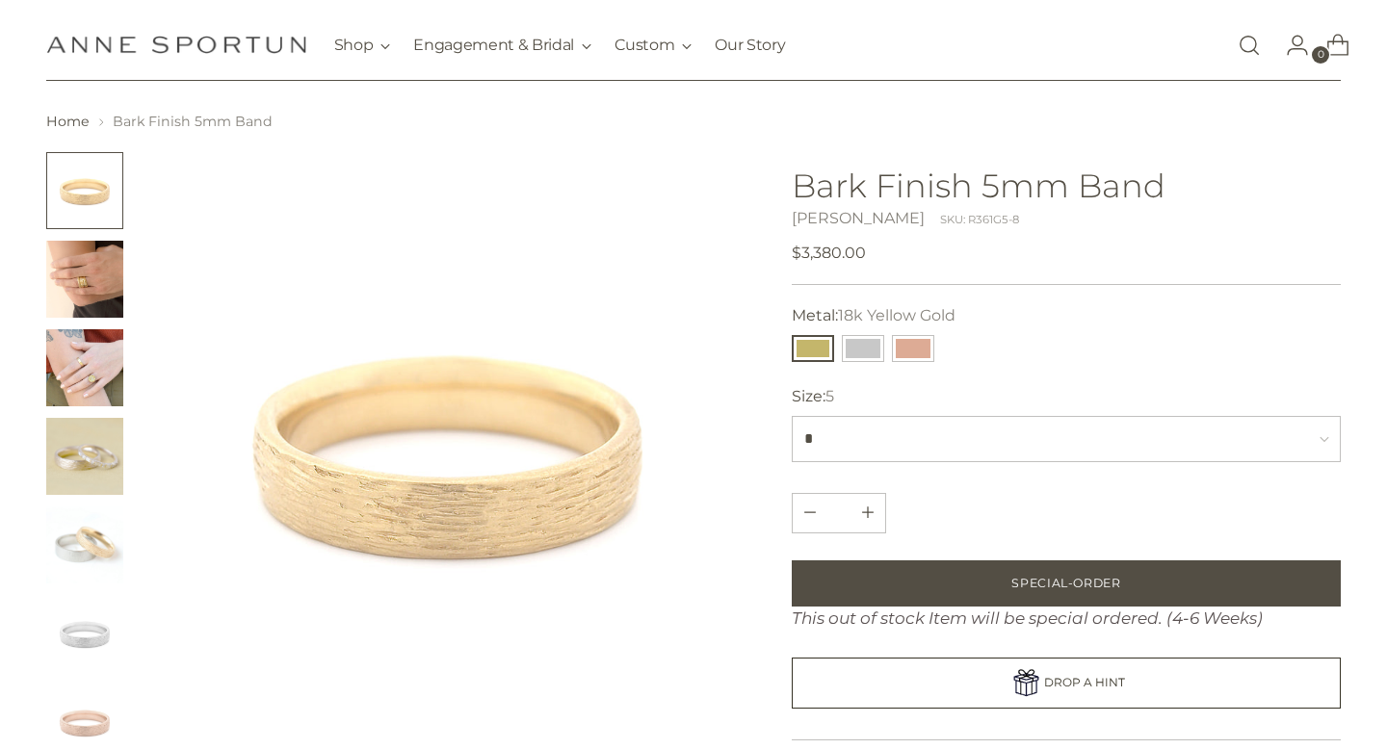
click at [94, 407] on ul at bounding box center [84, 456] width 77 height 609
click at [88, 368] on img "Change image to image 3" at bounding box center [84, 367] width 77 height 77
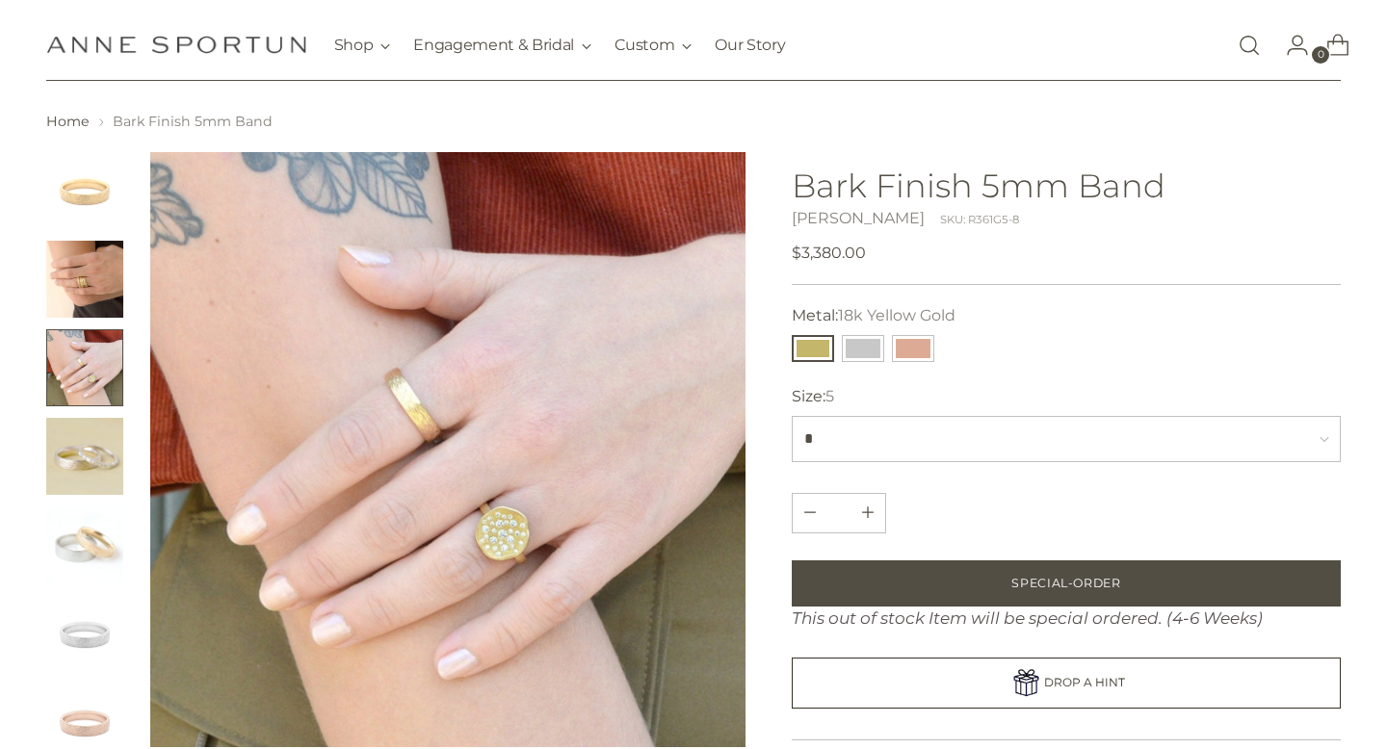
click at [102, 473] on img "Change image to image 4" at bounding box center [84, 456] width 77 height 77
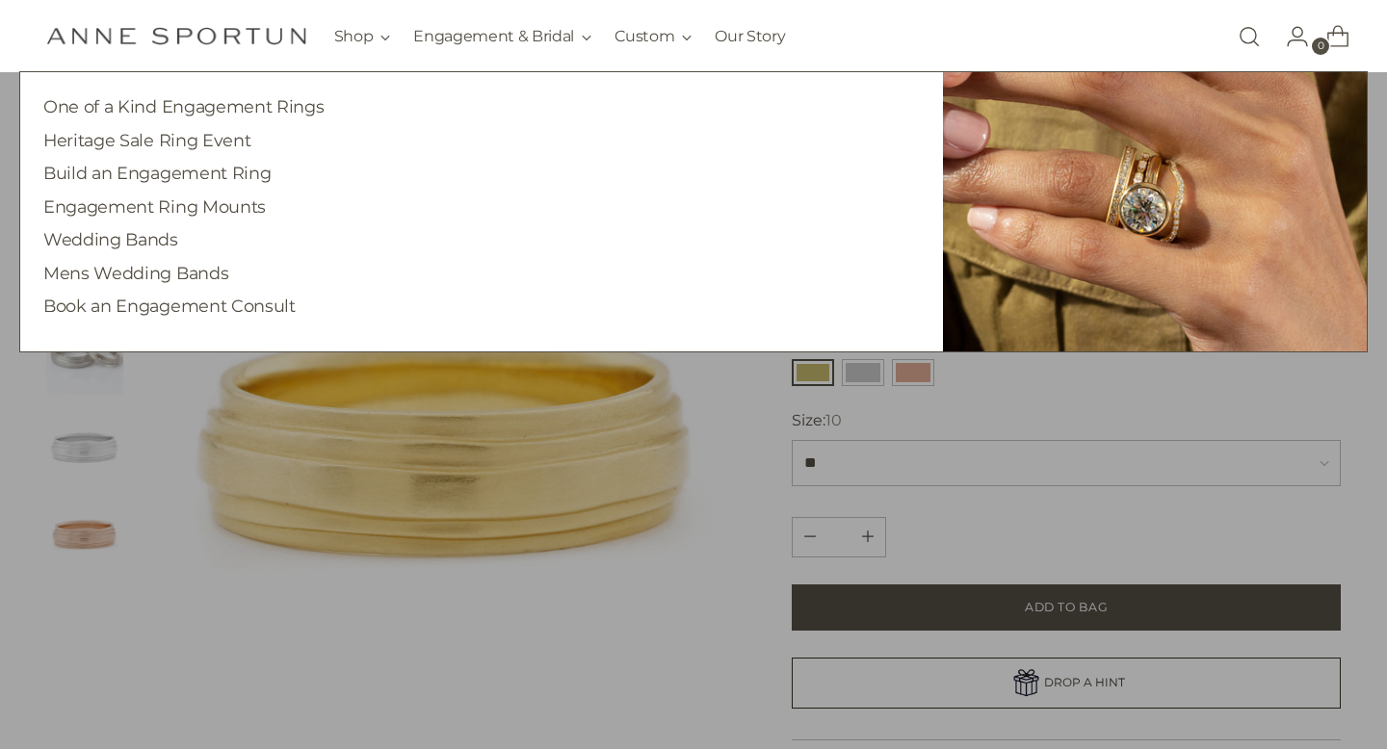
scroll to position [64, 0]
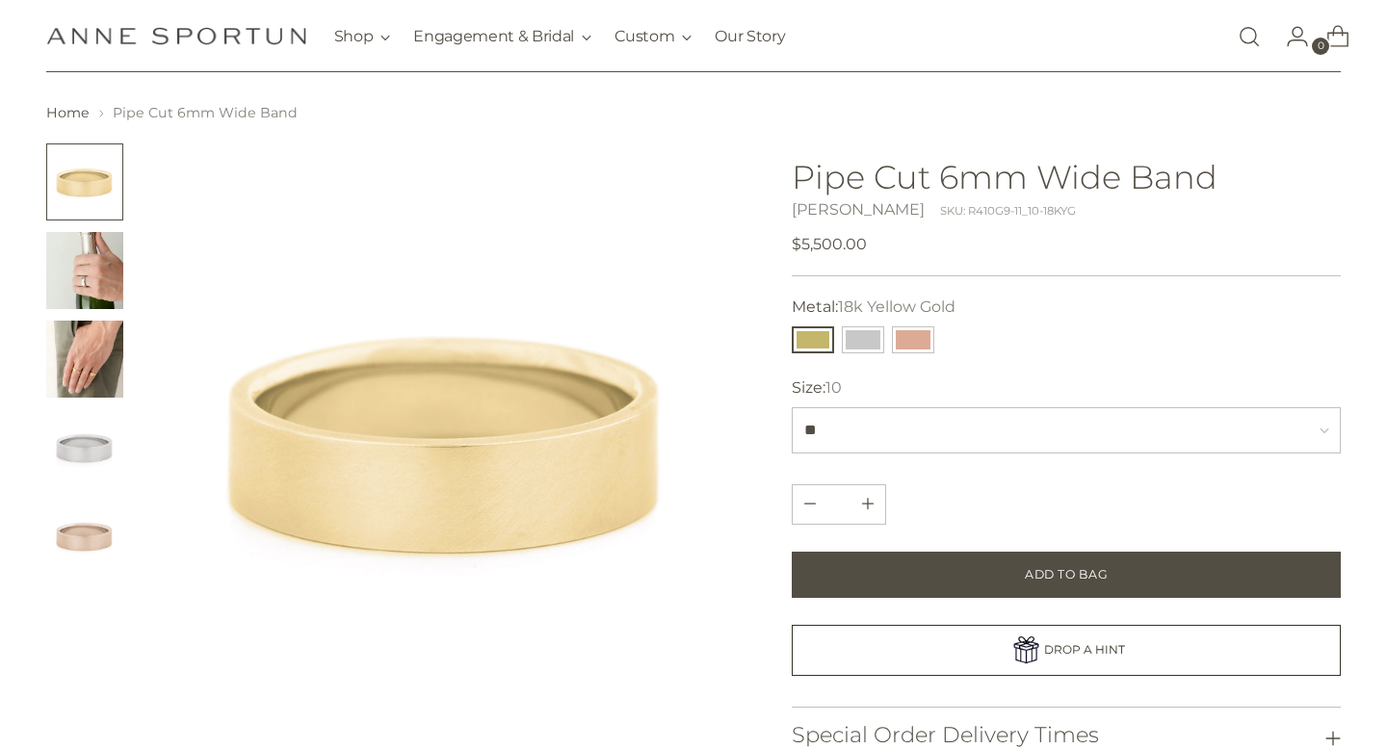
scroll to position [51, 0]
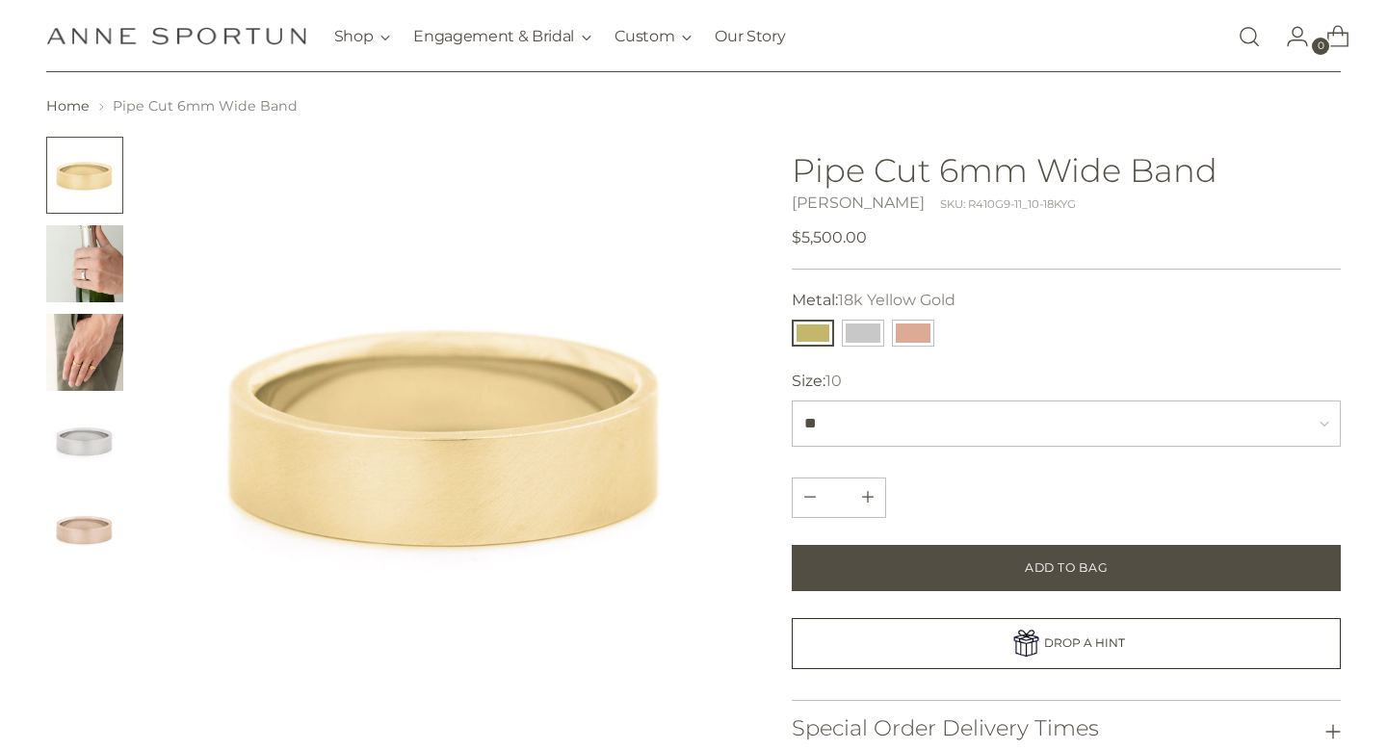
click at [111, 352] on img "Change image to image 3" at bounding box center [84, 352] width 77 height 77
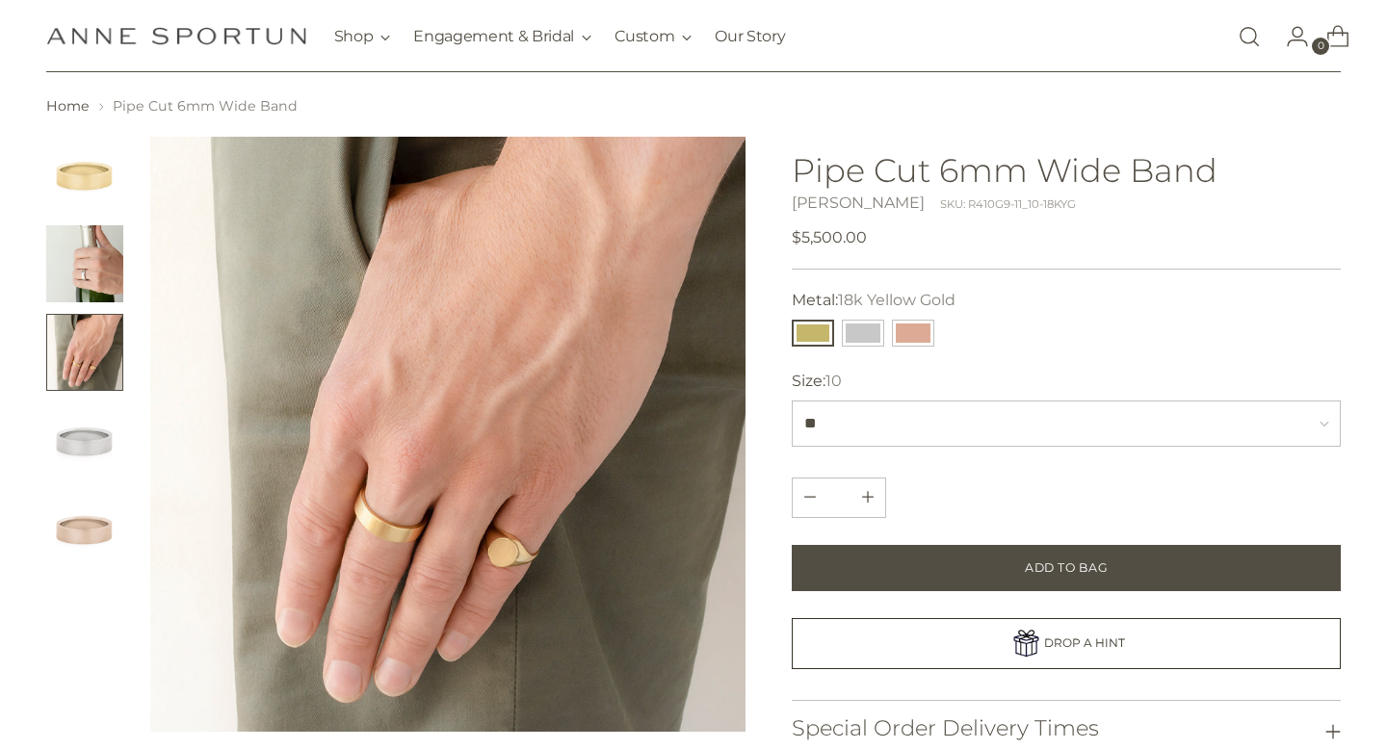
click at [111, 290] on img "Change image to image 2" at bounding box center [84, 263] width 77 height 77
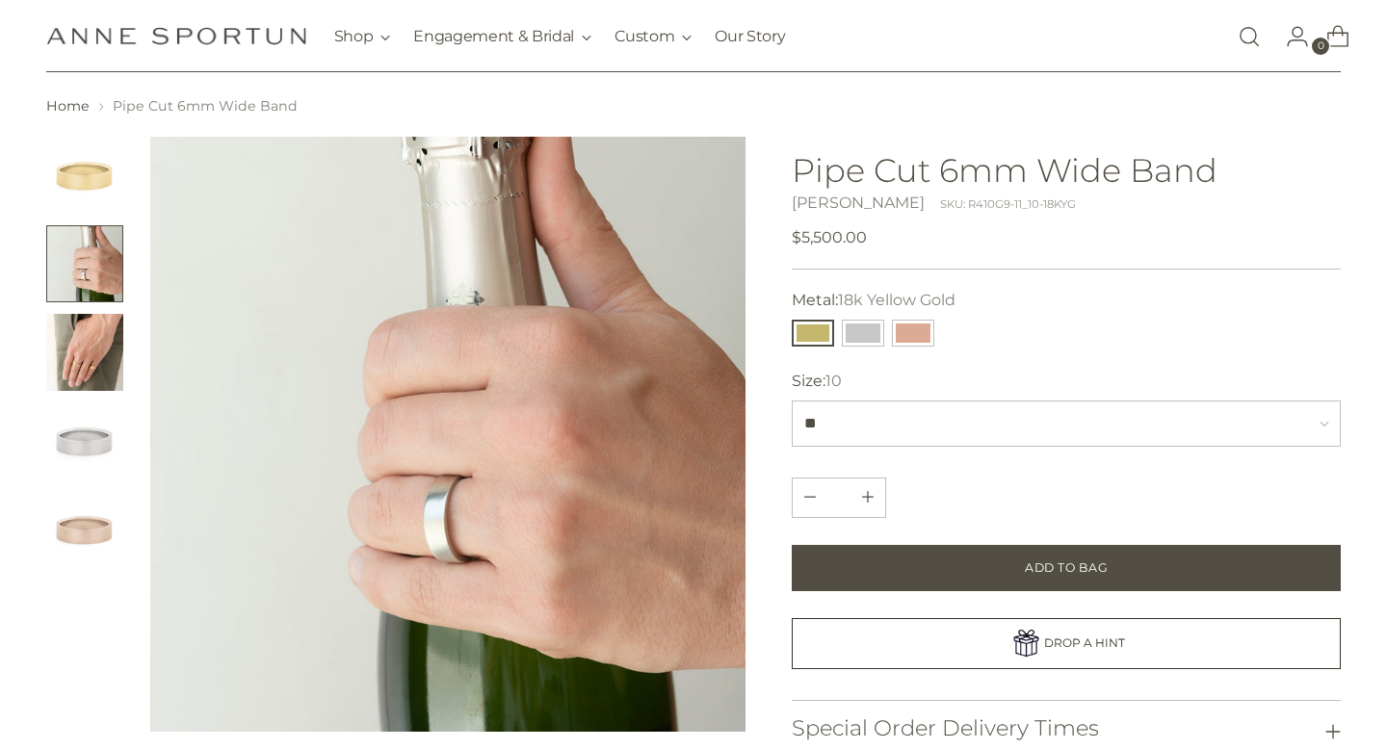
click at [61, 188] on img "Change image to image 1" at bounding box center [84, 175] width 77 height 77
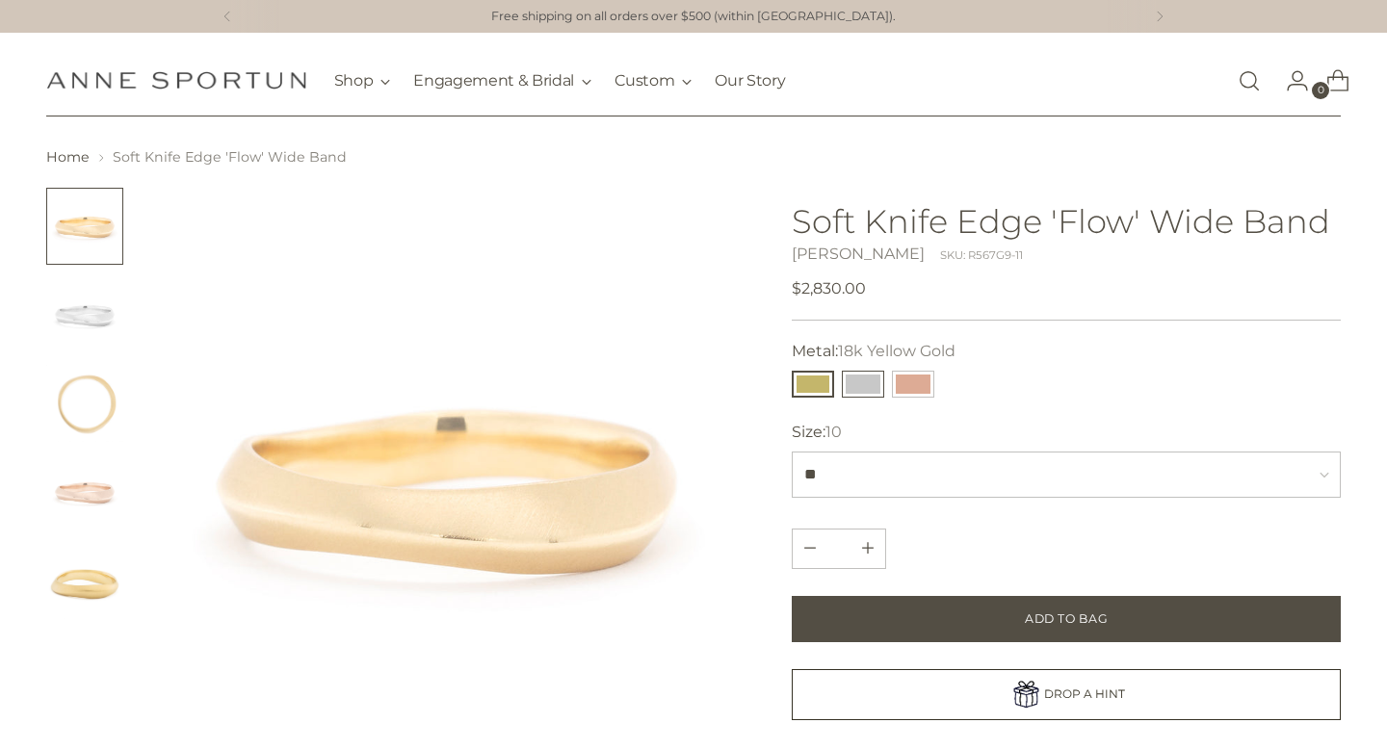
click at [874, 374] on button "14k White Gold" at bounding box center [863, 384] width 42 height 27
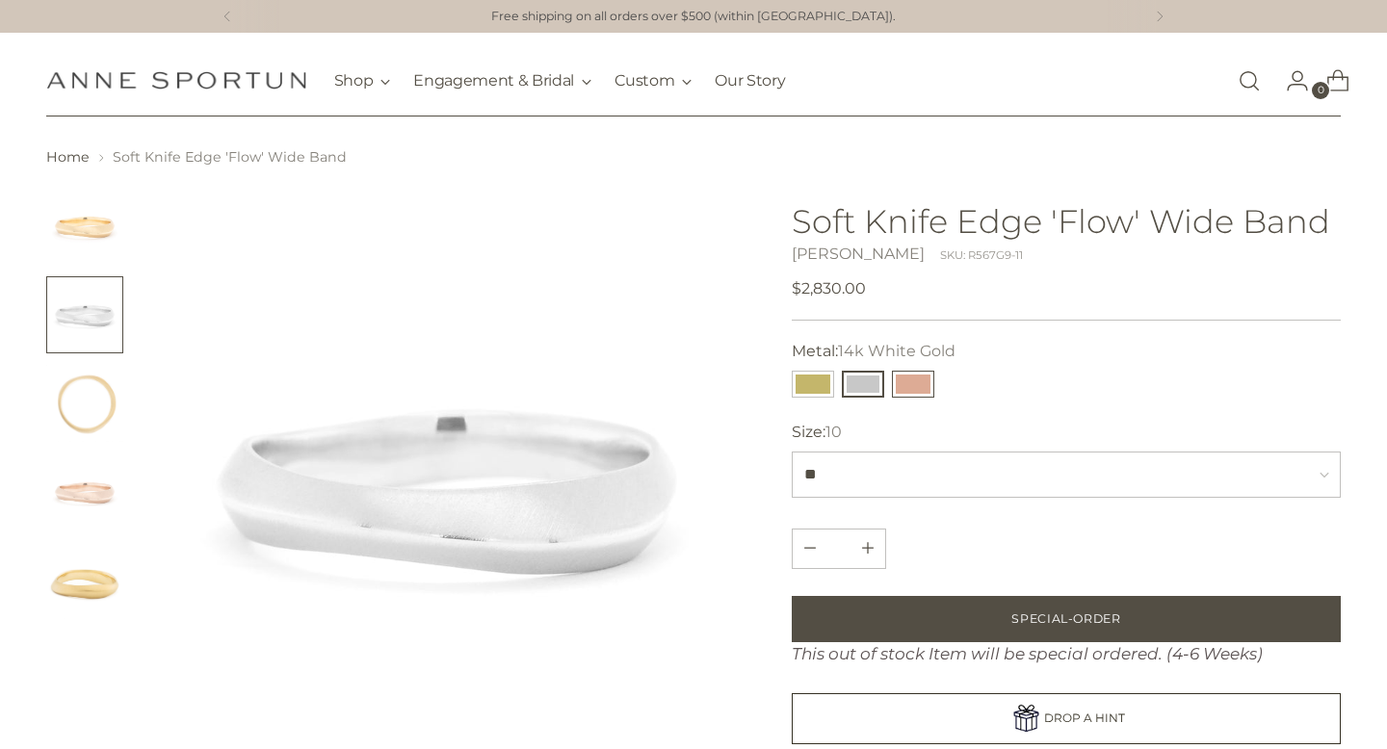
click at [904, 387] on button "14k Rose Gold" at bounding box center [913, 384] width 42 height 27
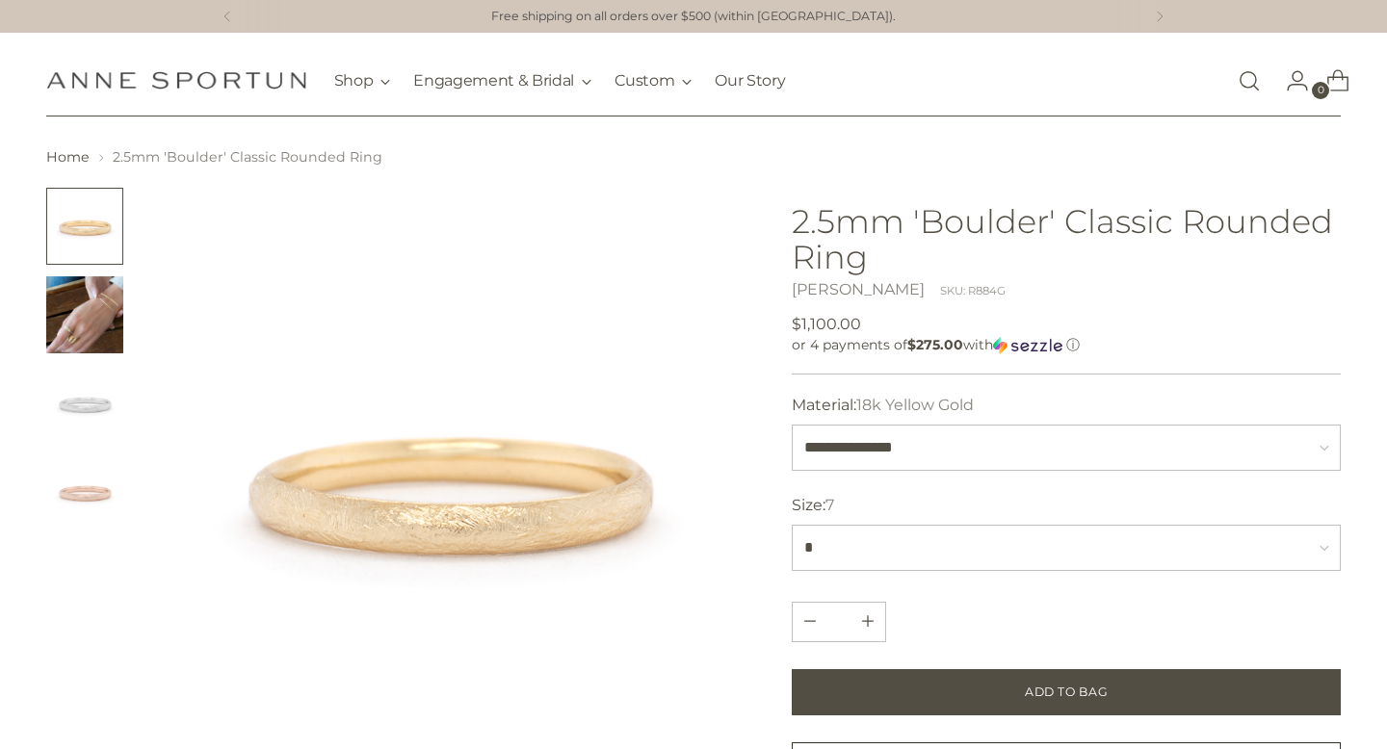
click at [87, 347] on img "Change image to image 2" at bounding box center [84, 314] width 77 height 77
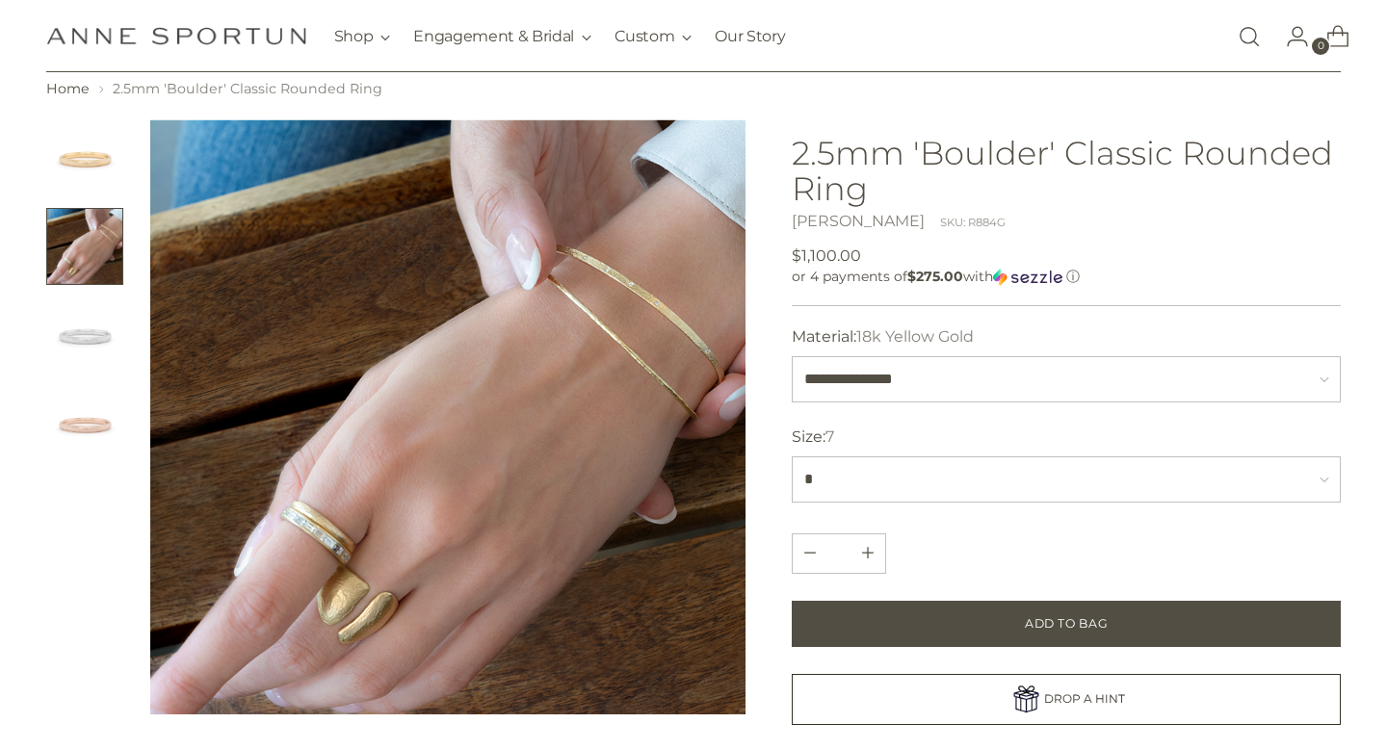
scroll to position [70, 0]
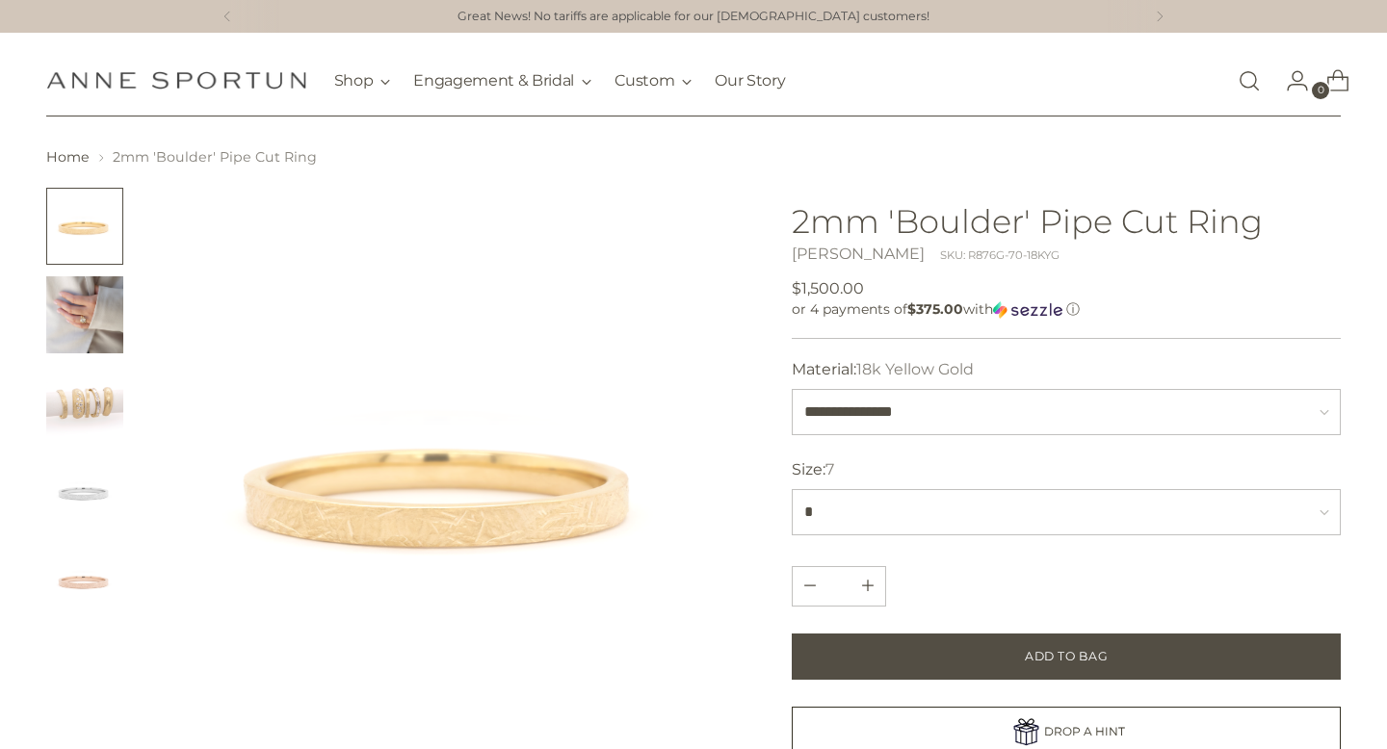
click at [114, 296] on img "Change image to image 2" at bounding box center [84, 314] width 77 height 77
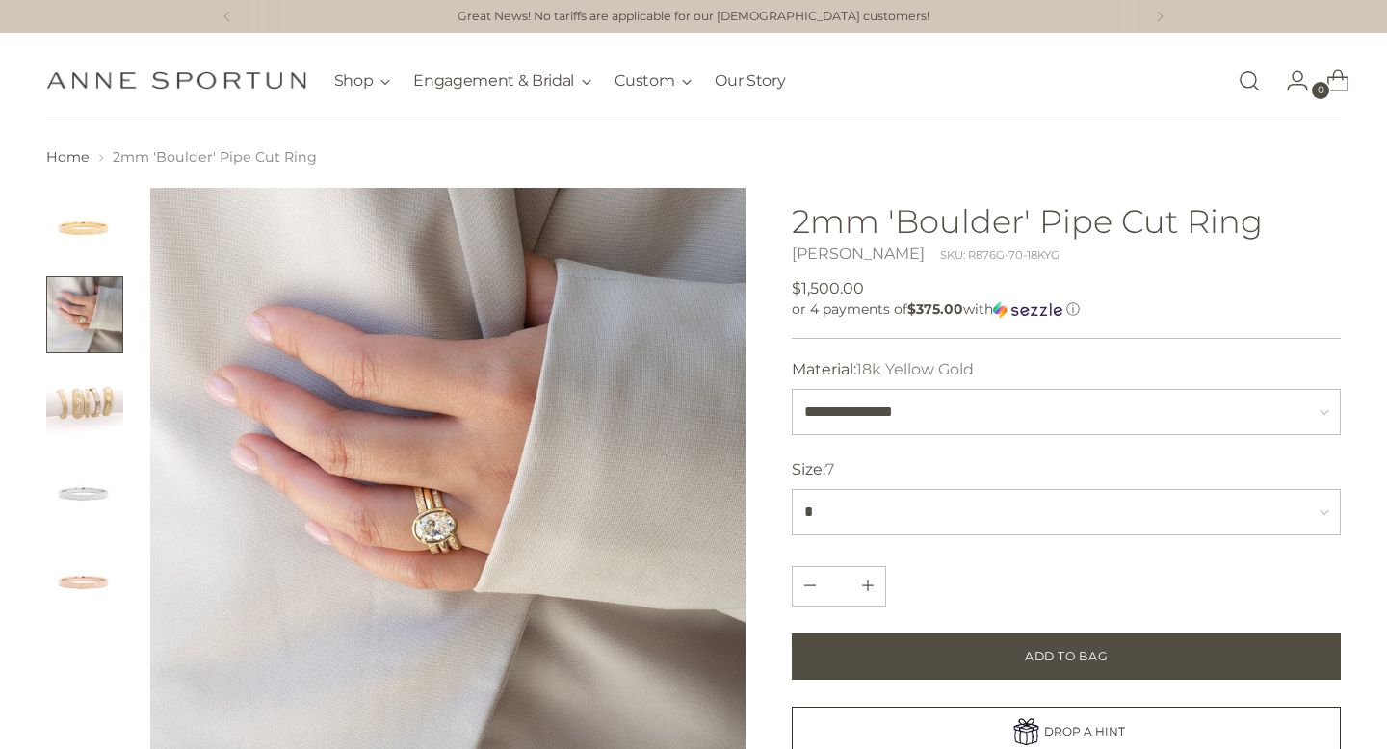
click at [89, 433] on img "Change image to image 3" at bounding box center [84, 403] width 77 height 77
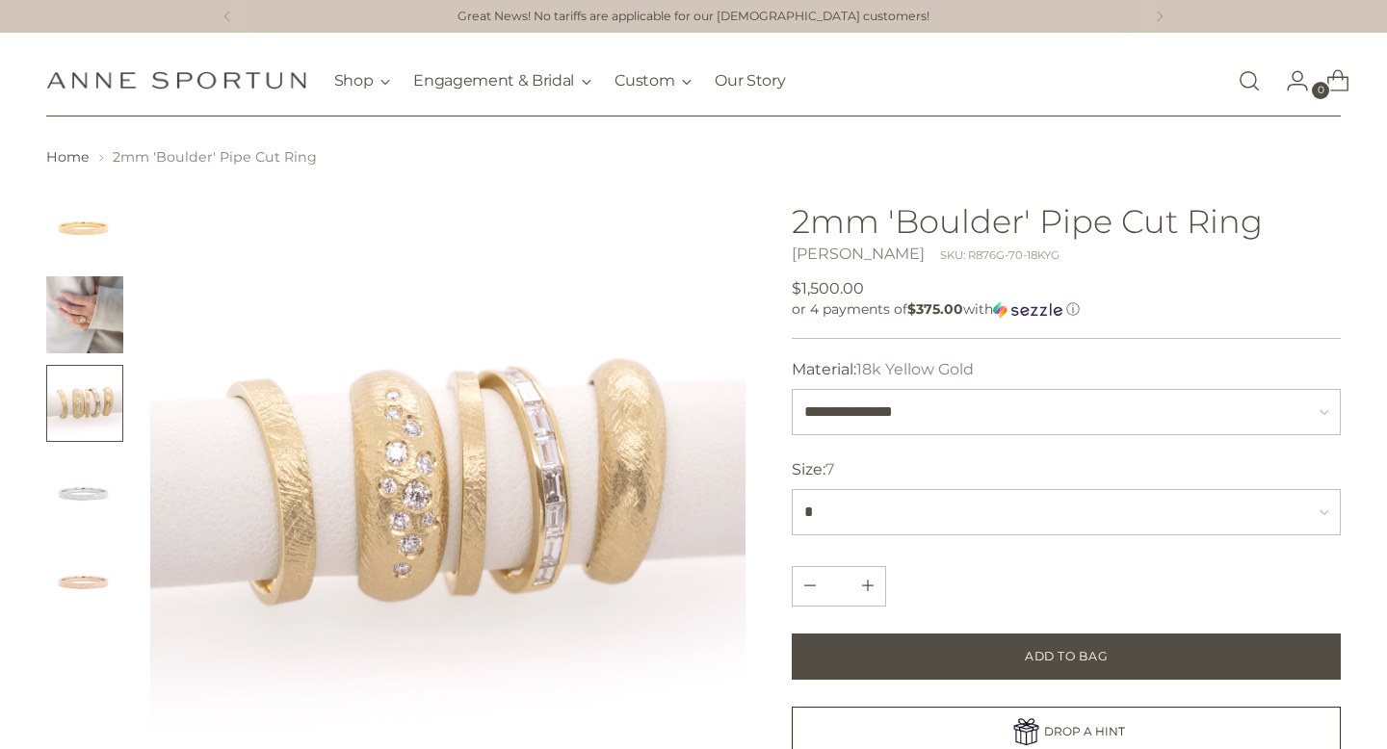
click at [89, 521] on img "Change image to image 4" at bounding box center [84, 492] width 77 height 77
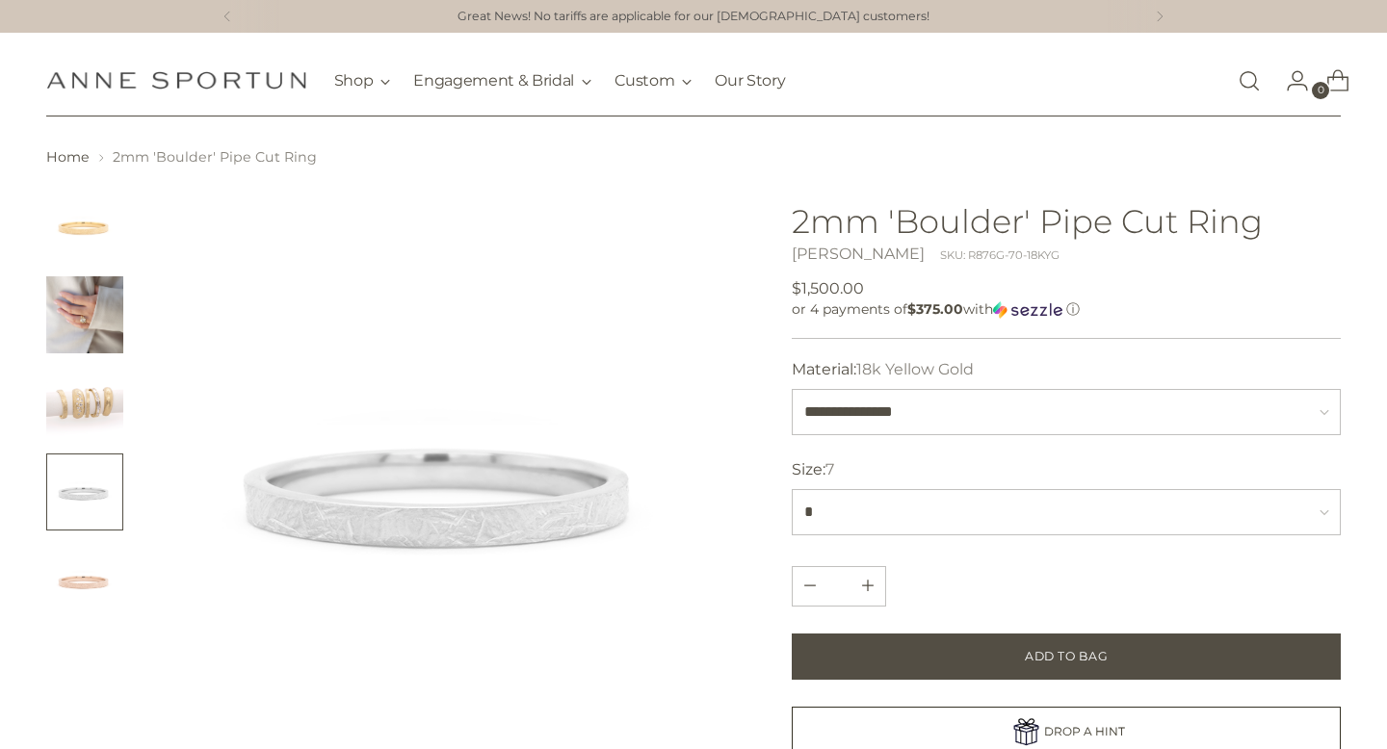
click at [89, 594] on img "Change image to image 5" at bounding box center [84, 580] width 77 height 77
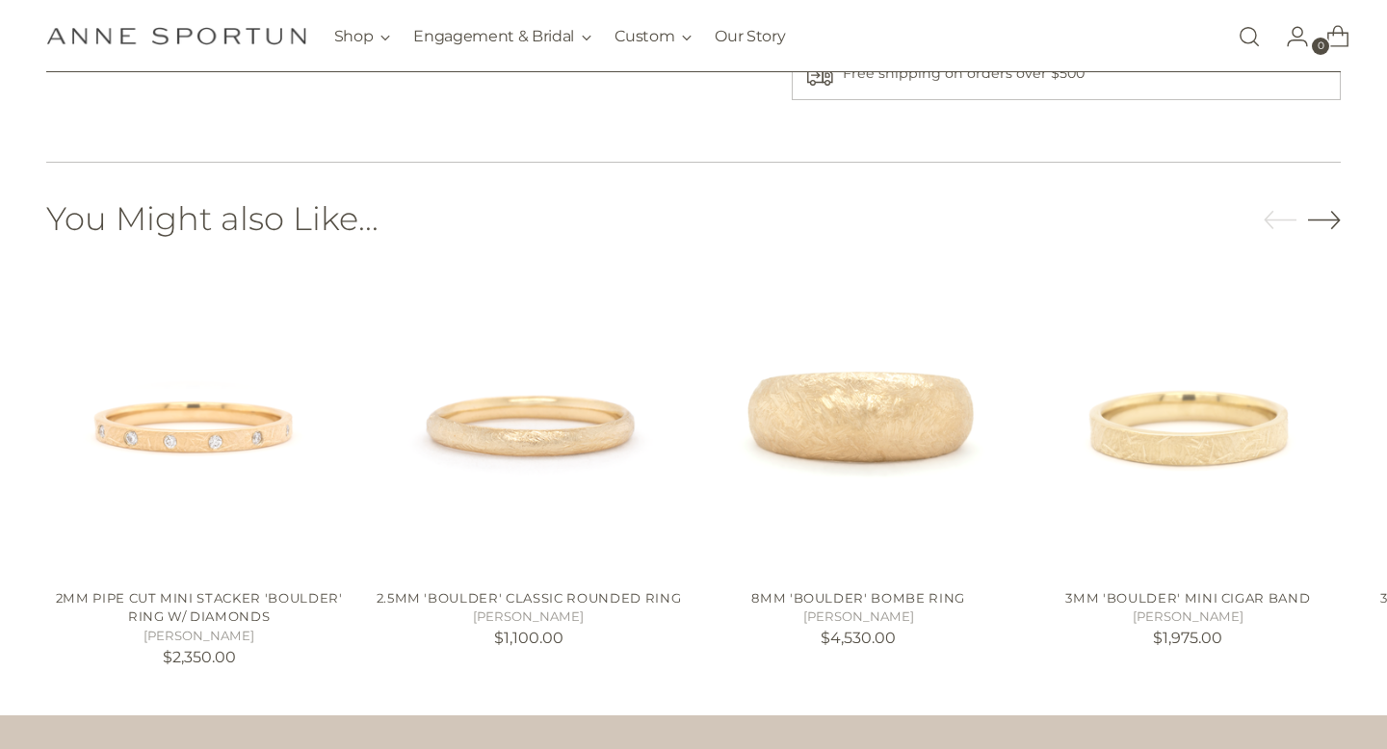
scroll to position [999, 0]
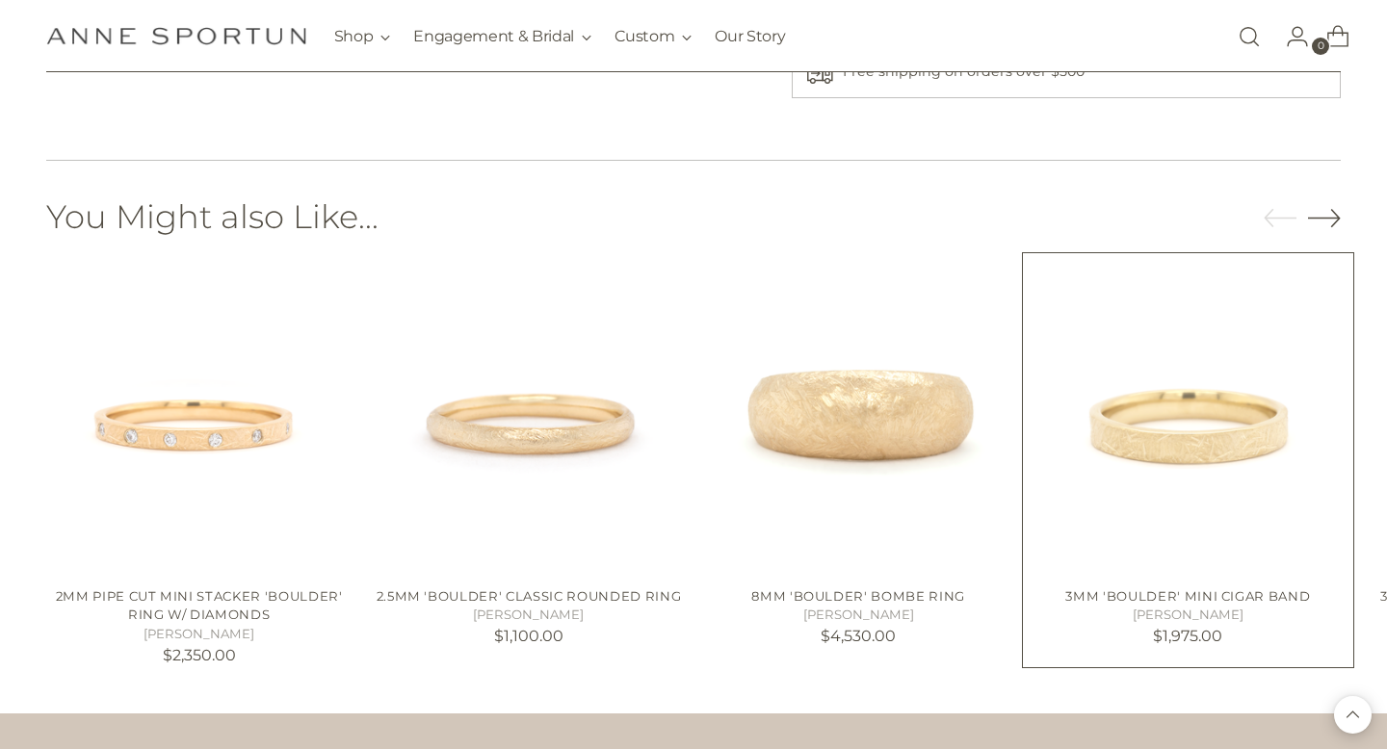
click at [0, 0] on img "3mm 'Boulder' Mini Cigar Band" at bounding box center [0, 0] width 0 height 0
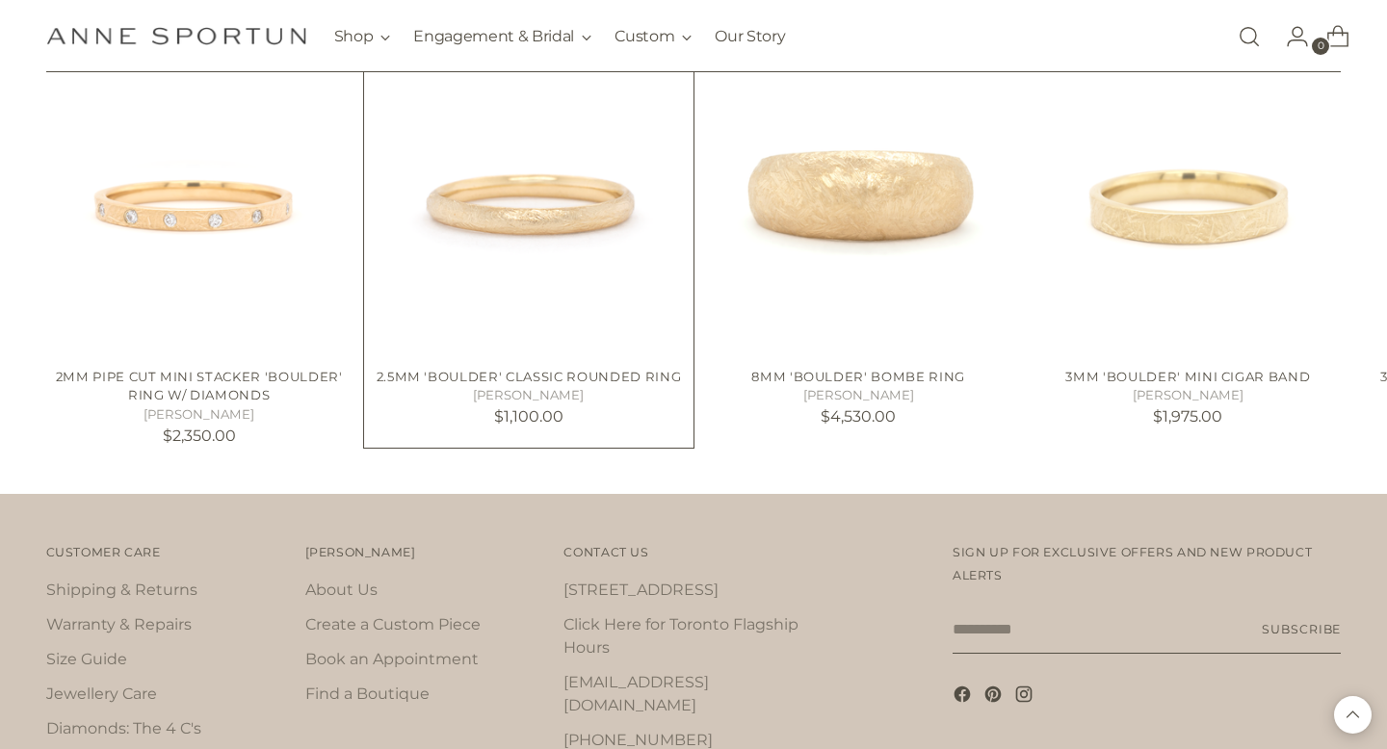
scroll to position [1339, 0]
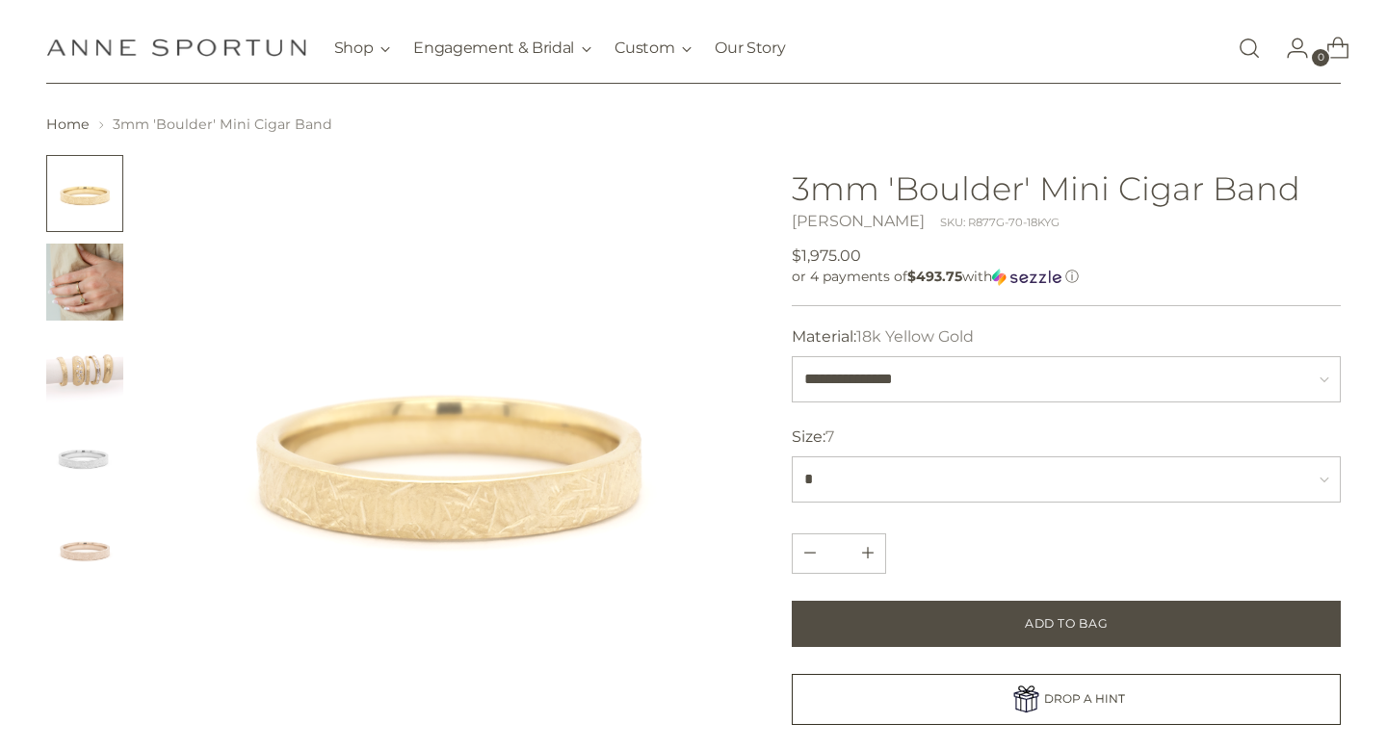
scroll to position [39, 0]
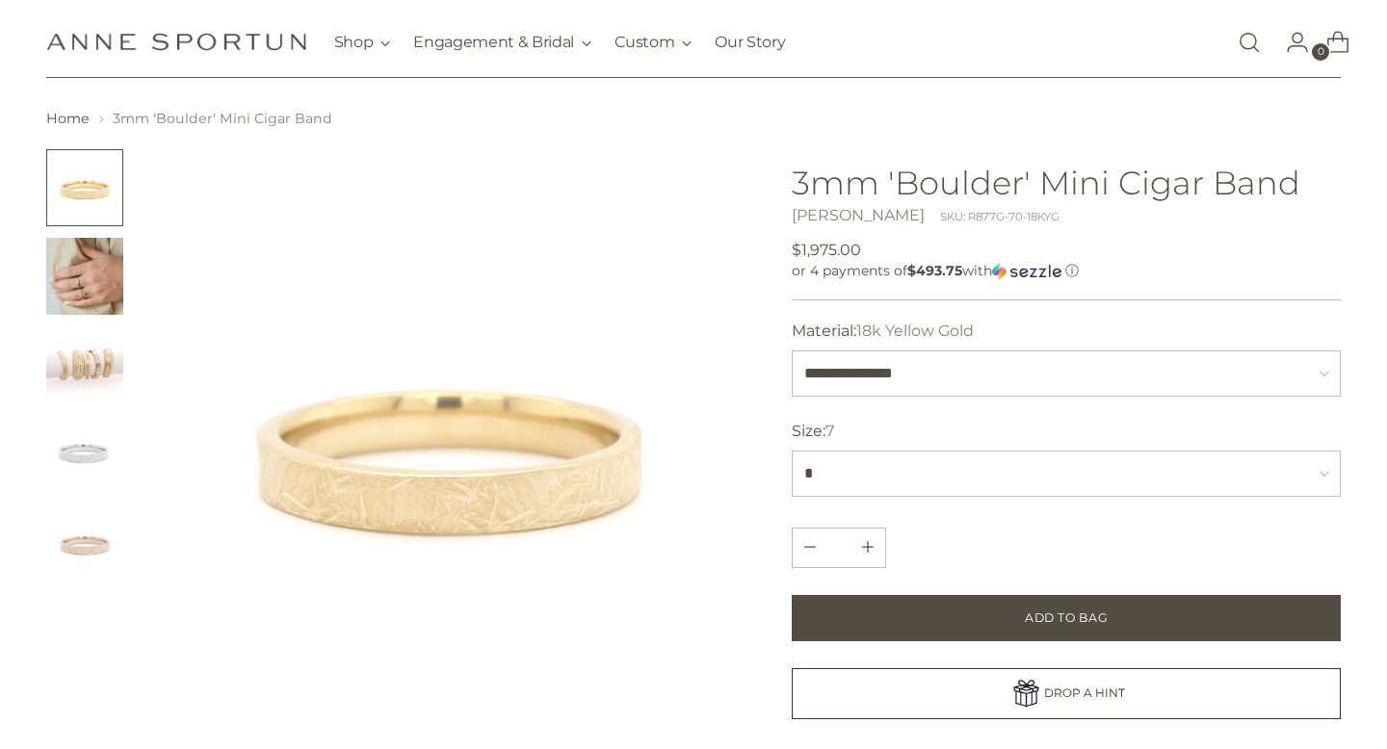
click at [83, 374] on img "Change image to image 3" at bounding box center [84, 364] width 77 height 77
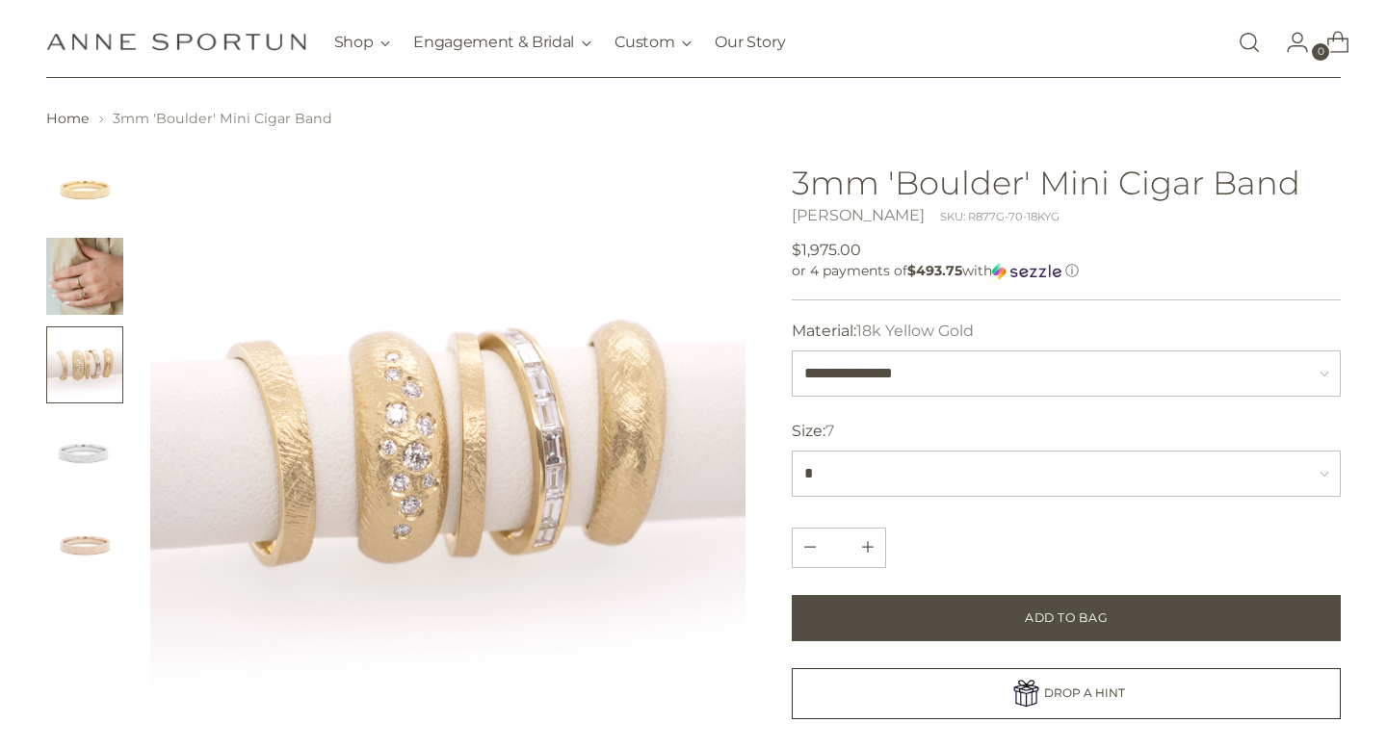
click at [71, 218] on img "Change image to image 1" at bounding box center [84, 187] width 77 height 77
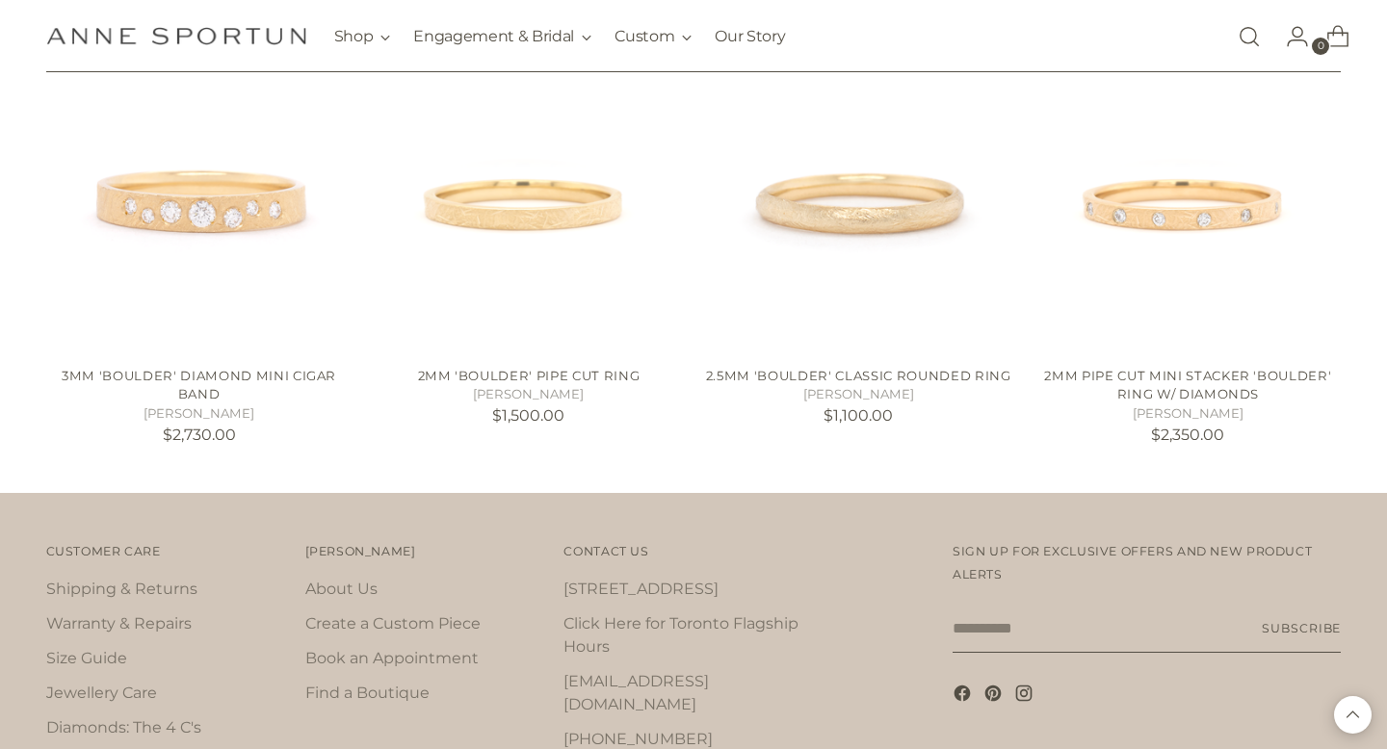
scroll to position [1339, 0]
